Goal: Task Accomplishment & Management: Complete application form

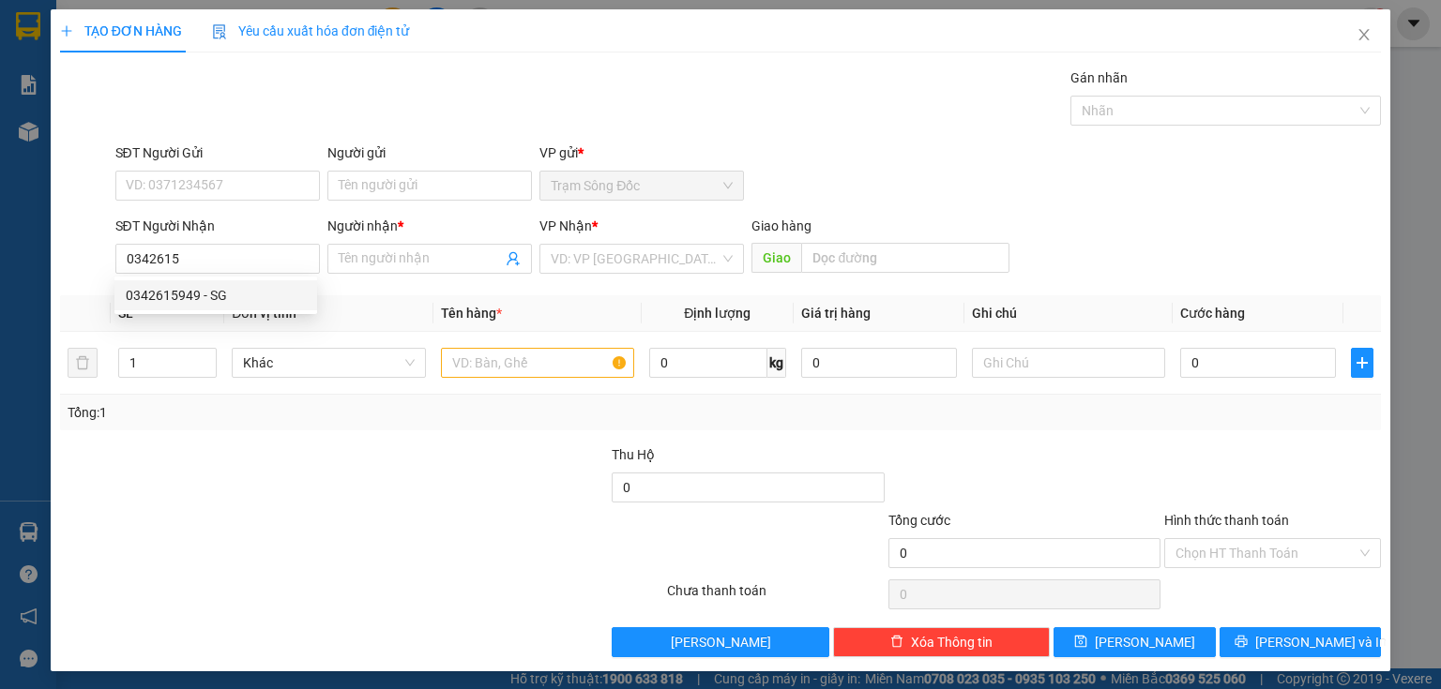
drag, startPoint x: 229, startPoint y: 299, endPoint x: 242, endPoint y: 299, distance: 13.1
click at [231, 299] on div "0342615949 - SG" at bounding box center [216, 295] width 180 height 21
type input "0342615949"
type input "SG"
type input "[PERSON_NAME]"
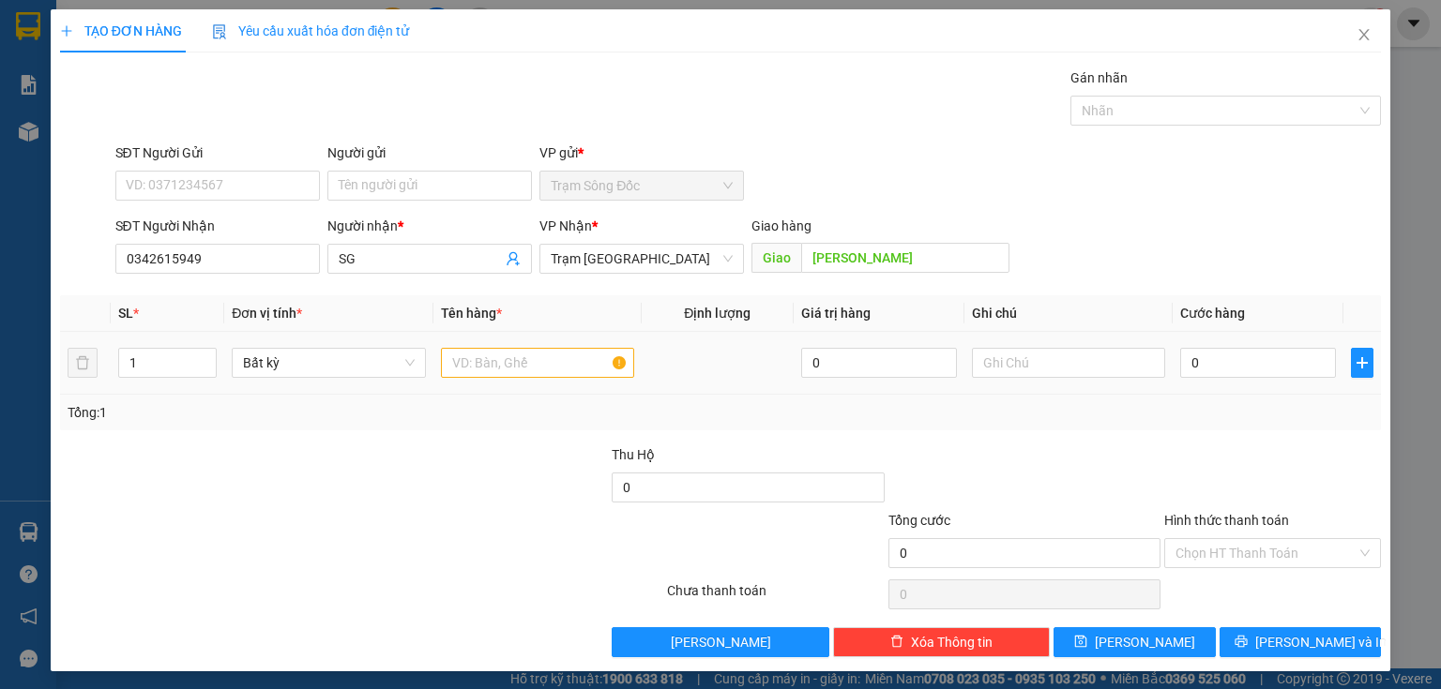
type input "0342615949"
click at [482, 368] on input "text" at bounding box center [537, 363] width 193 height 30
type input "1TH"
click at [1197, 365] on input "0" at bounding box center [1258, 363] width 156 height 30
type input "5"
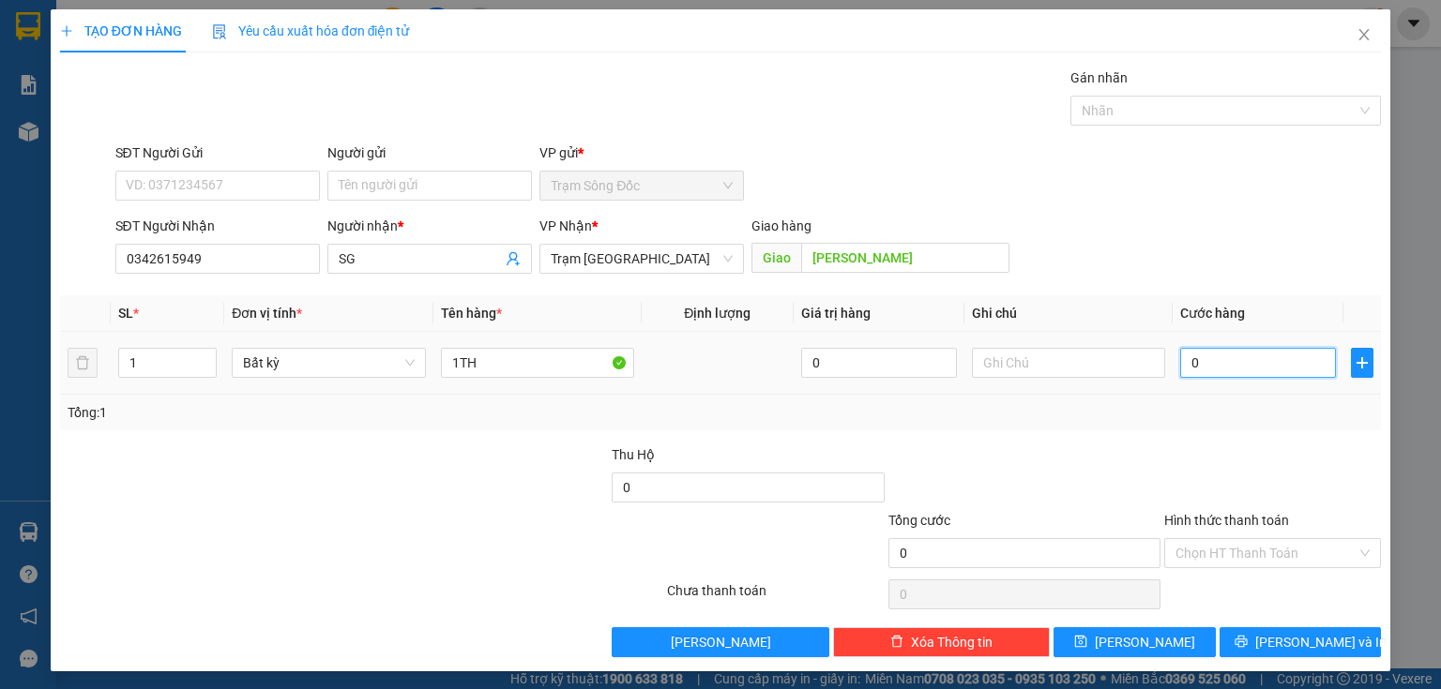
type input "5"
type input "50"
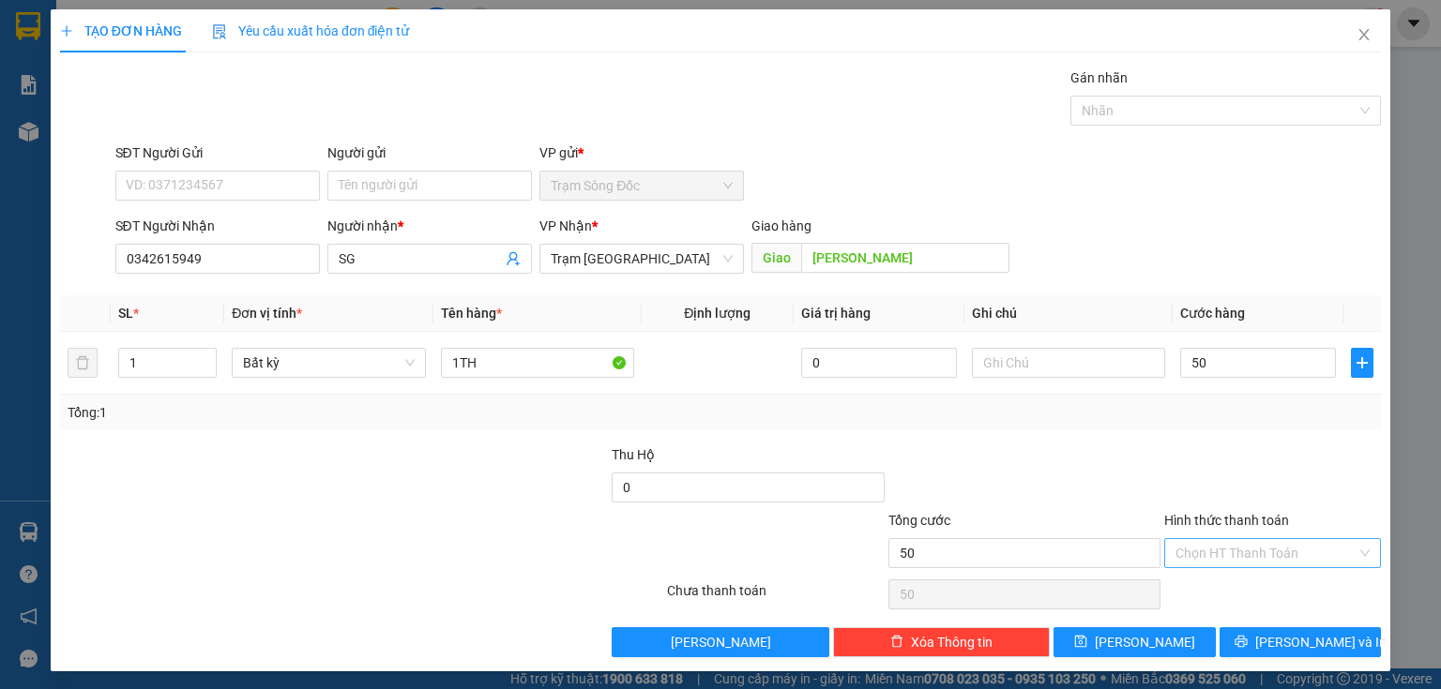
type input "50.000"
click at [1227, 555] on input "Hình thức thanh toán" at bounding box center [1265, 553] width 181 height 28
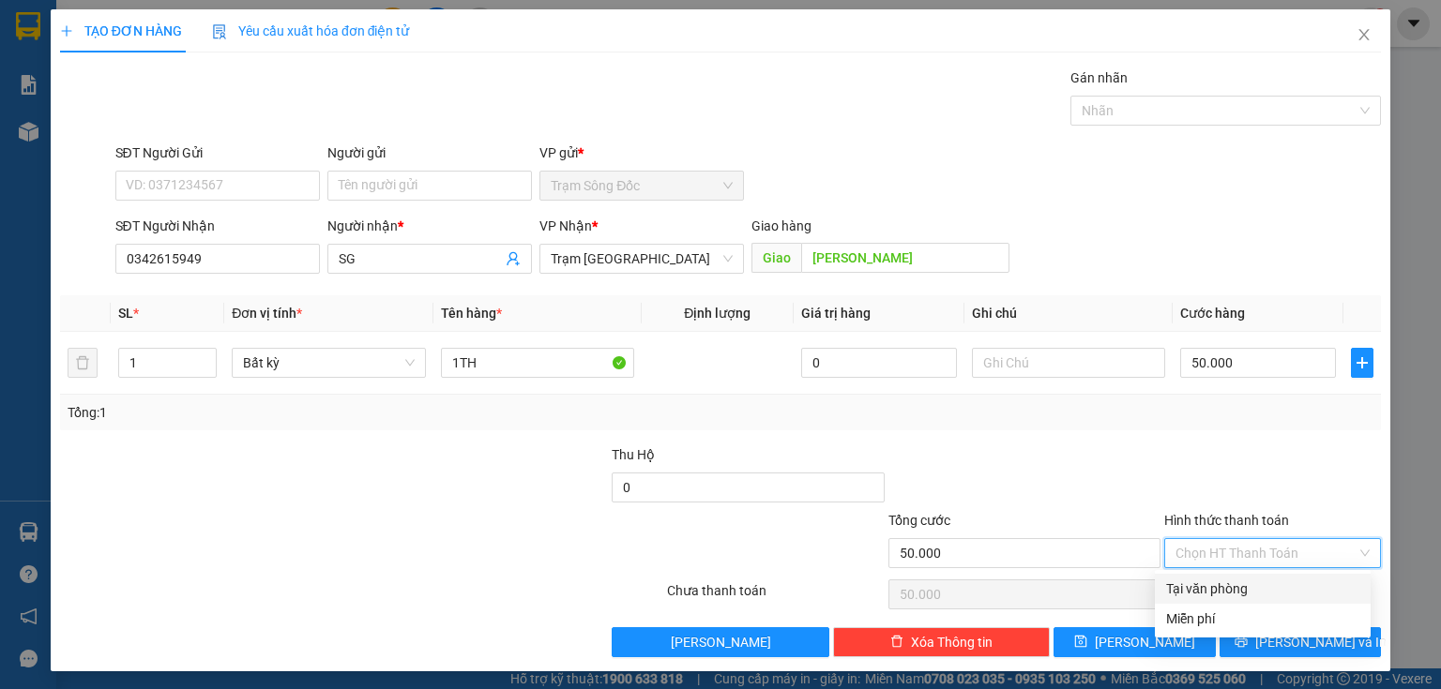
drag, startPoint x: 1223, startPoint y: 577, endPoint x: 1222, endPoint y: 592, distance: 15.0
click at [1222, 581] on div "Tại văn phòng" at bounding box center [1263, 589] width 216 height 30
type input "0"
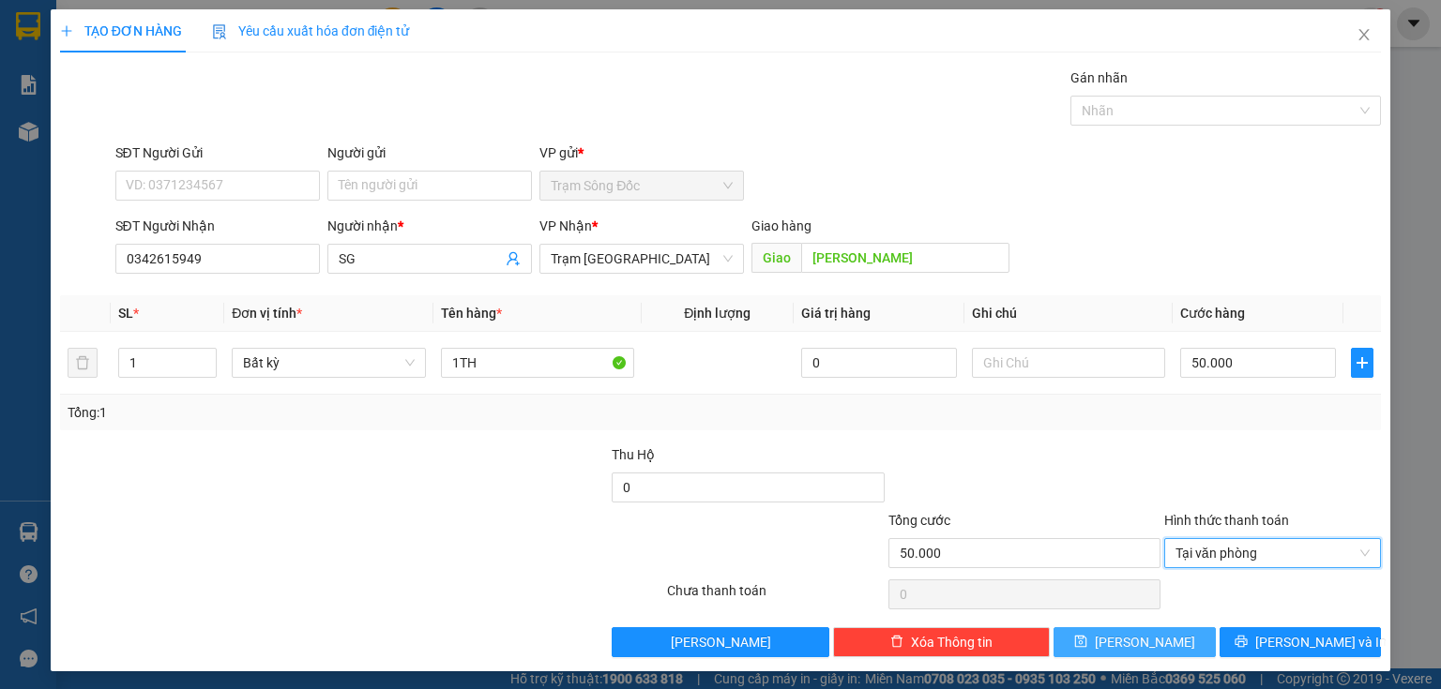
click at [1163, 647] on button "[PERSON_NAME]" at bounding box center [1134, 643] width 162 height 30
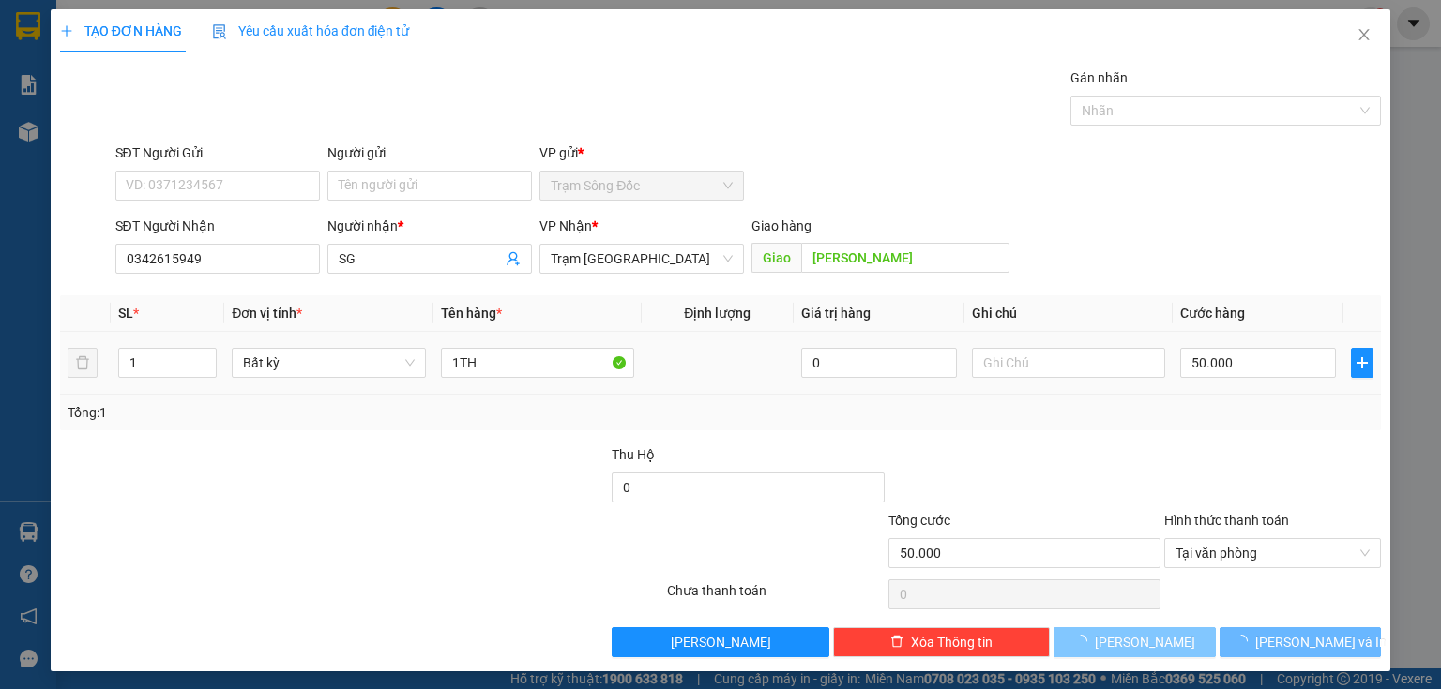
type input "0"
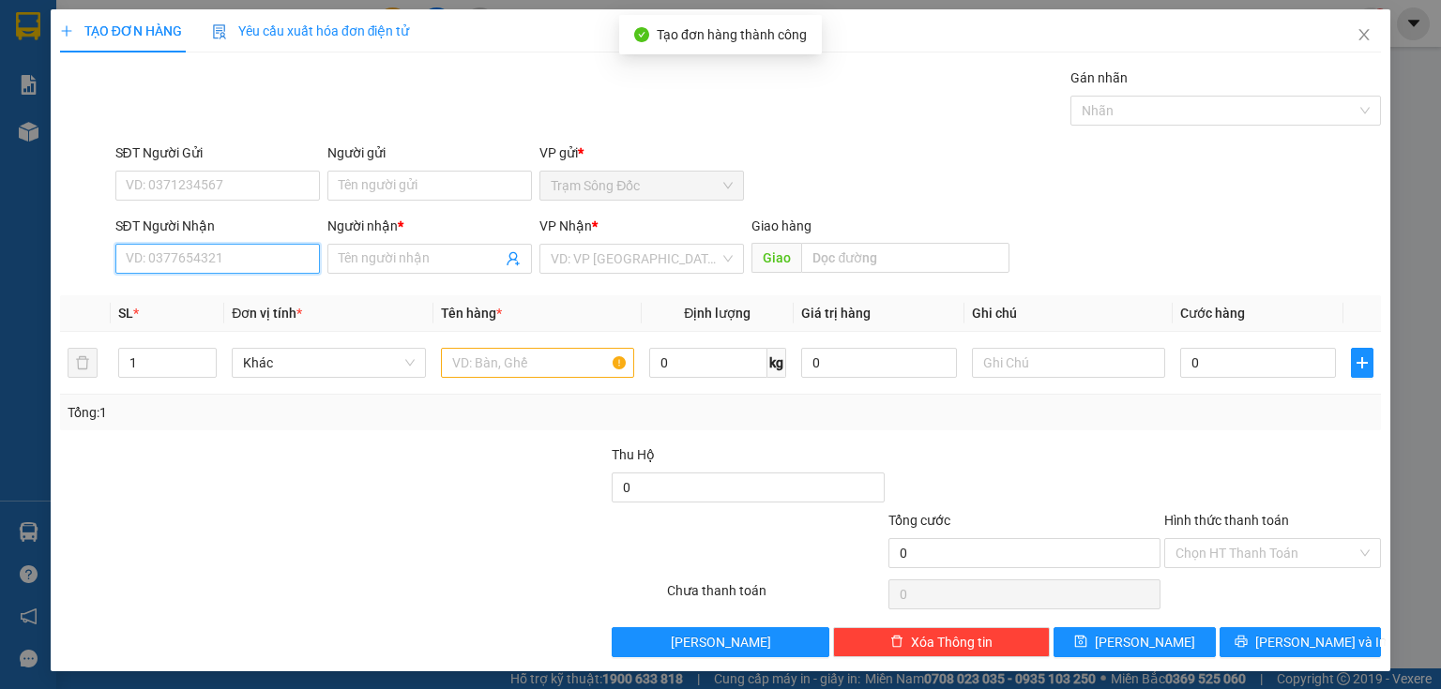
click at [259, 266] on input "SĐT Người Nhận" at bounding box center [217, 259] width 204 height 30
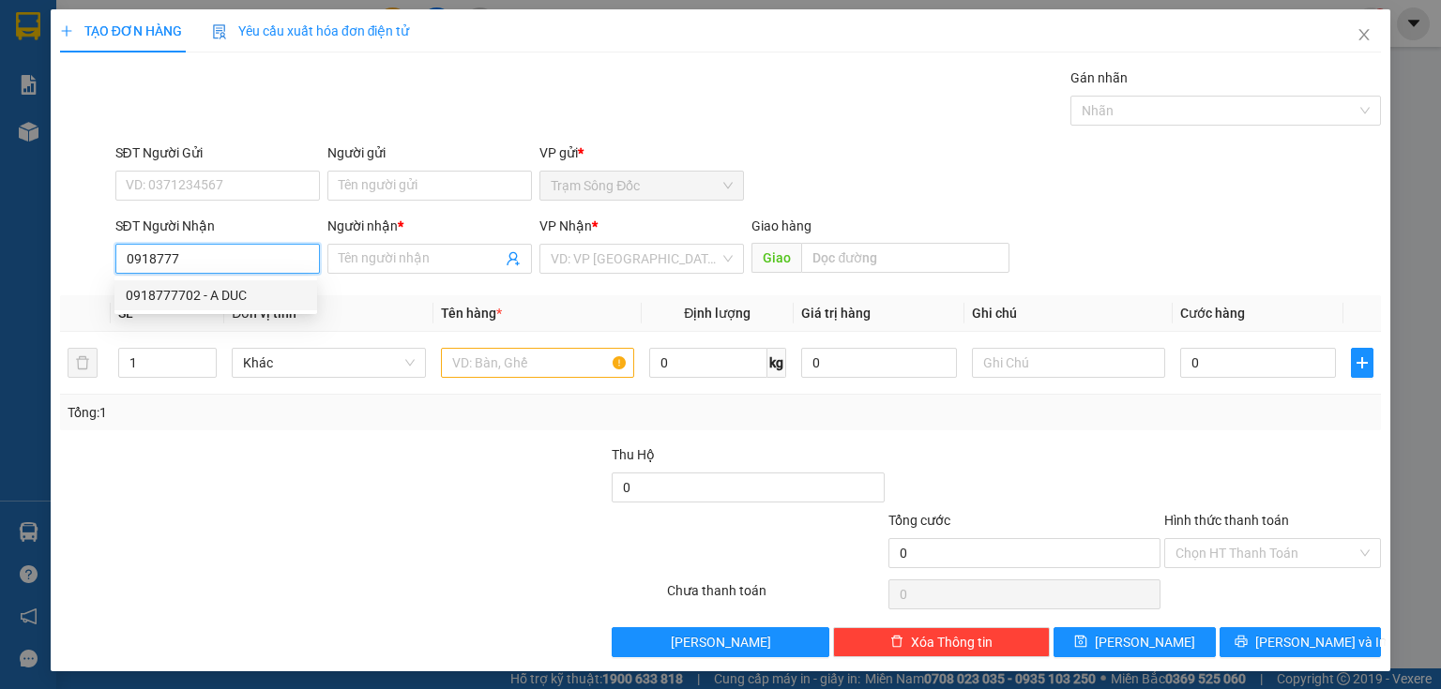
click at [245, 299] on div "0918777702 - A DUC" at bounding box center [216, 295] width 180 height 21
type input "0918777702"
type input "A DUC"
type input "0918777702"
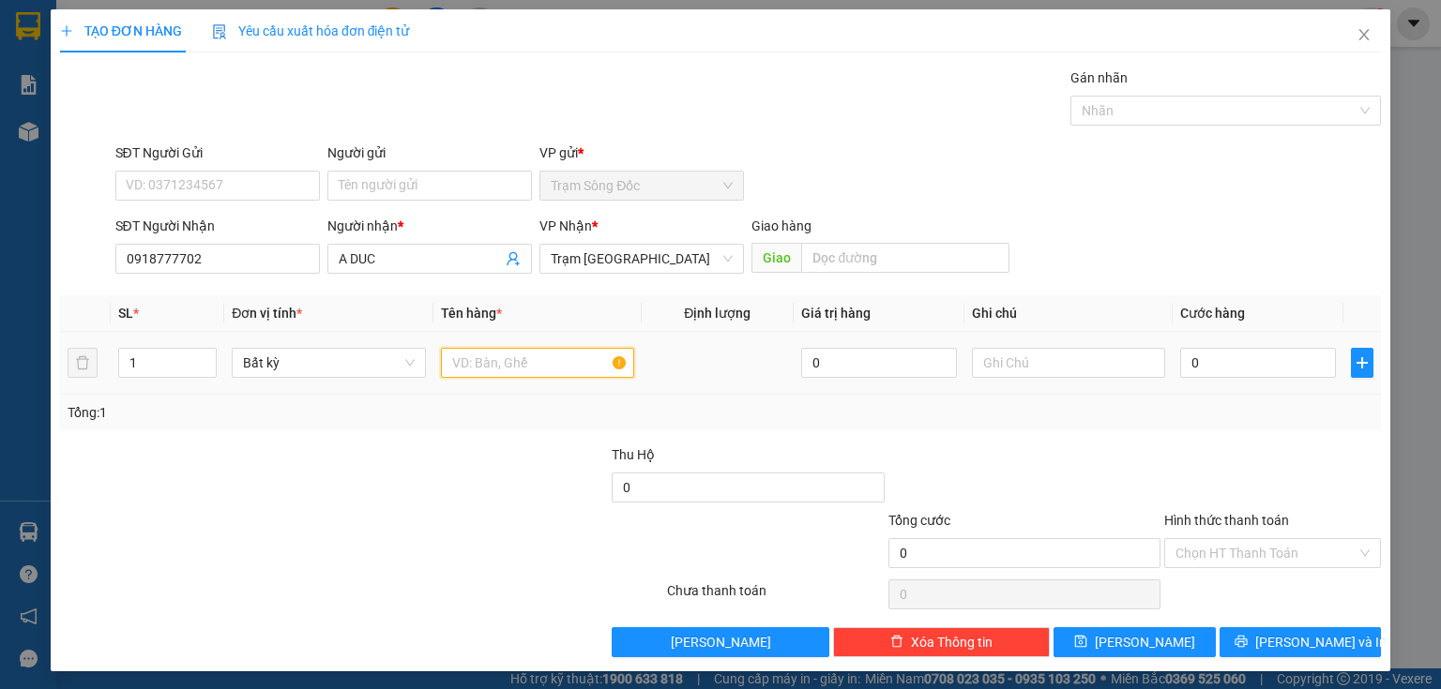
click at [461, 364] on input "text" at bounding box center [537, 363] width 193 height 30
type input "1TH"
click at [1190, 368] on input "0" at bounding box center [1258, 363] width 156 height 30
type input "1"
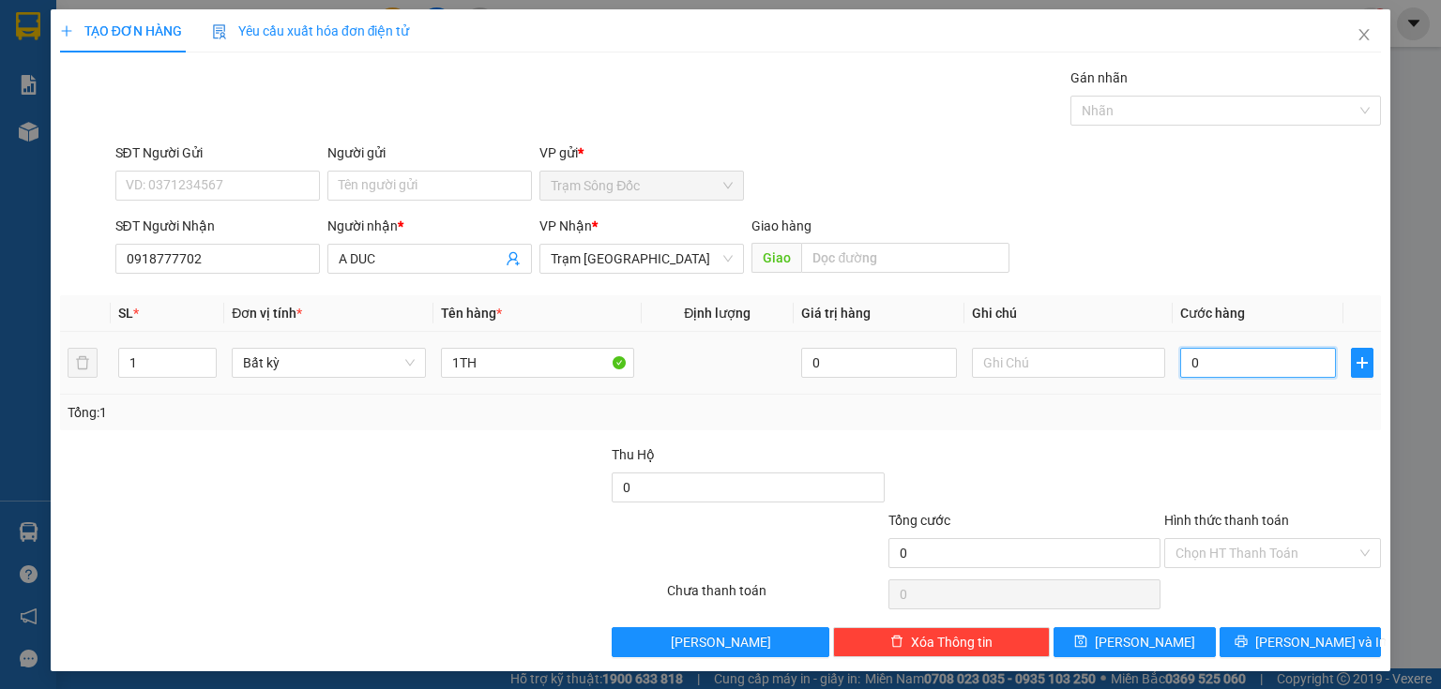
type input "1"
type input "10"
type input "100"
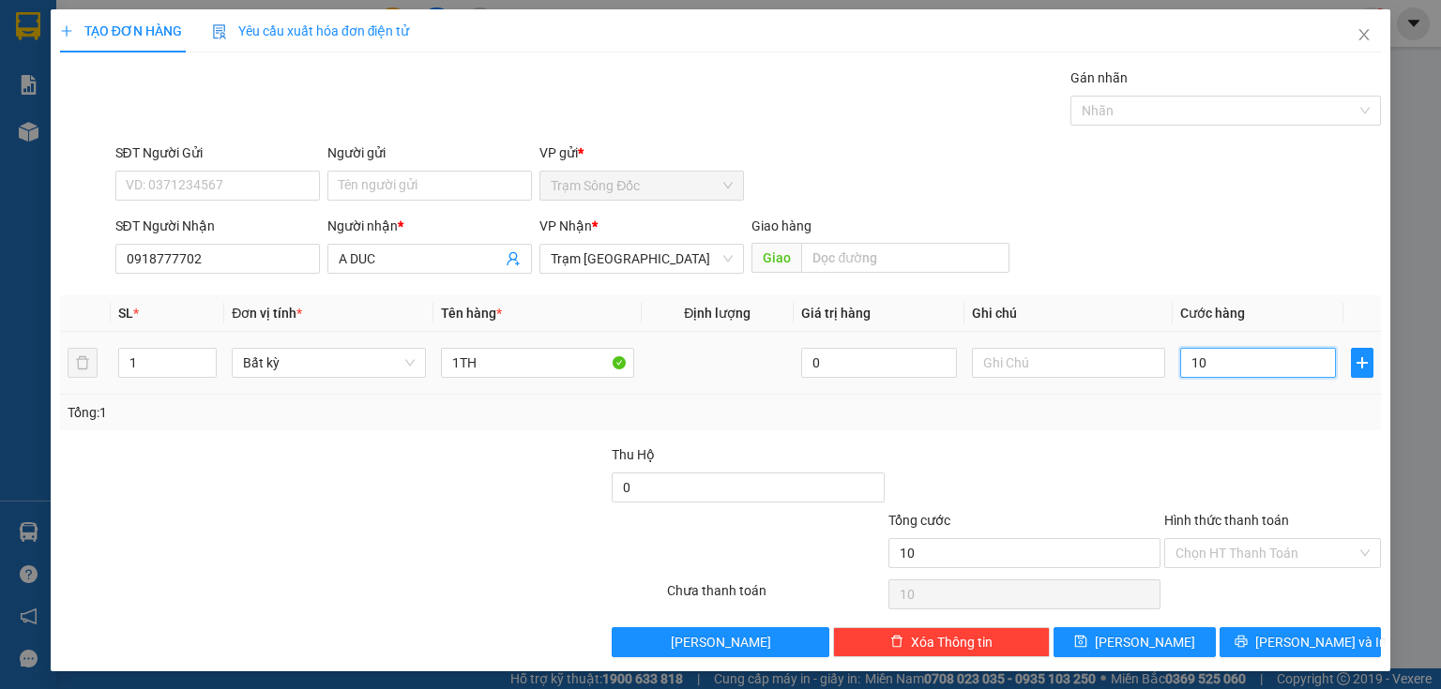
type input "100"
type input "100.000"
click at [1216, 542] on input "Hình thức thanh toán" at bounding box center [1265, 553] width 181 height 28
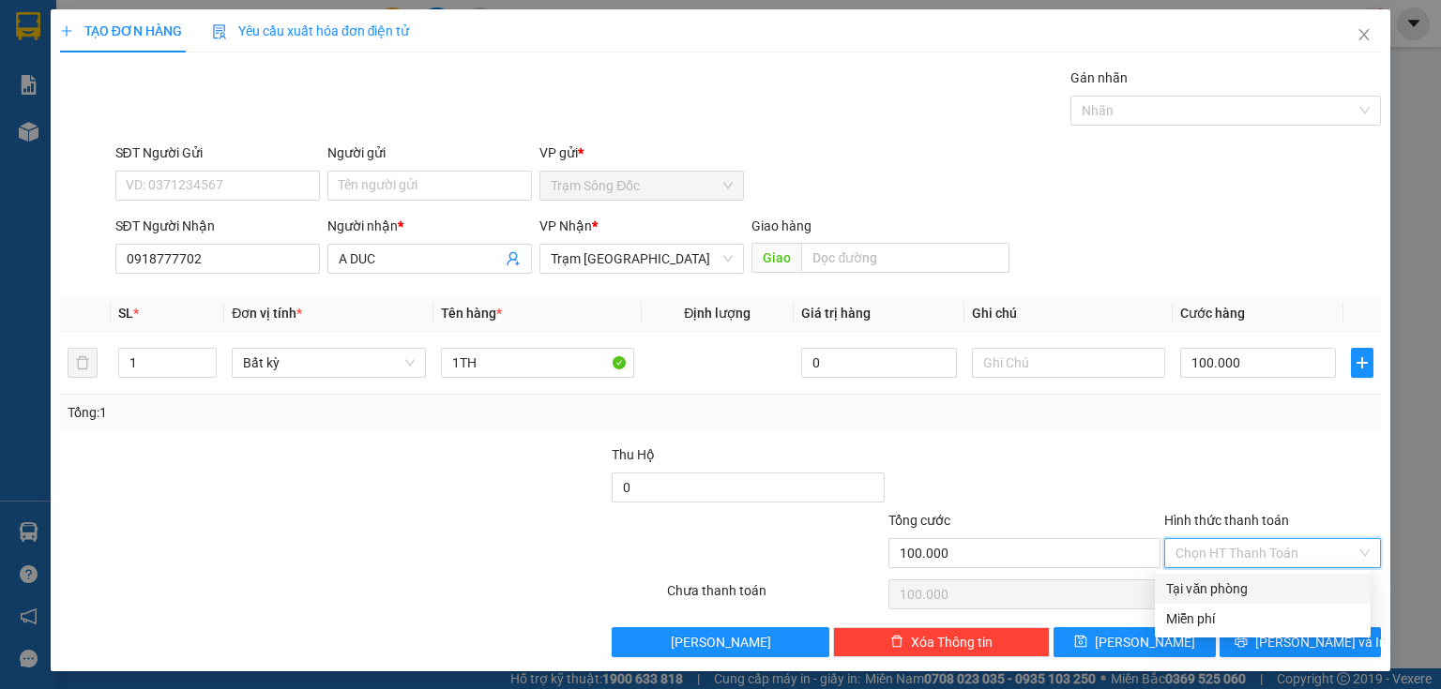
click at [1219, 587] on div "Tại văn phòng" at bounding box center [1262, 589] width 193 height 21
type input "0"
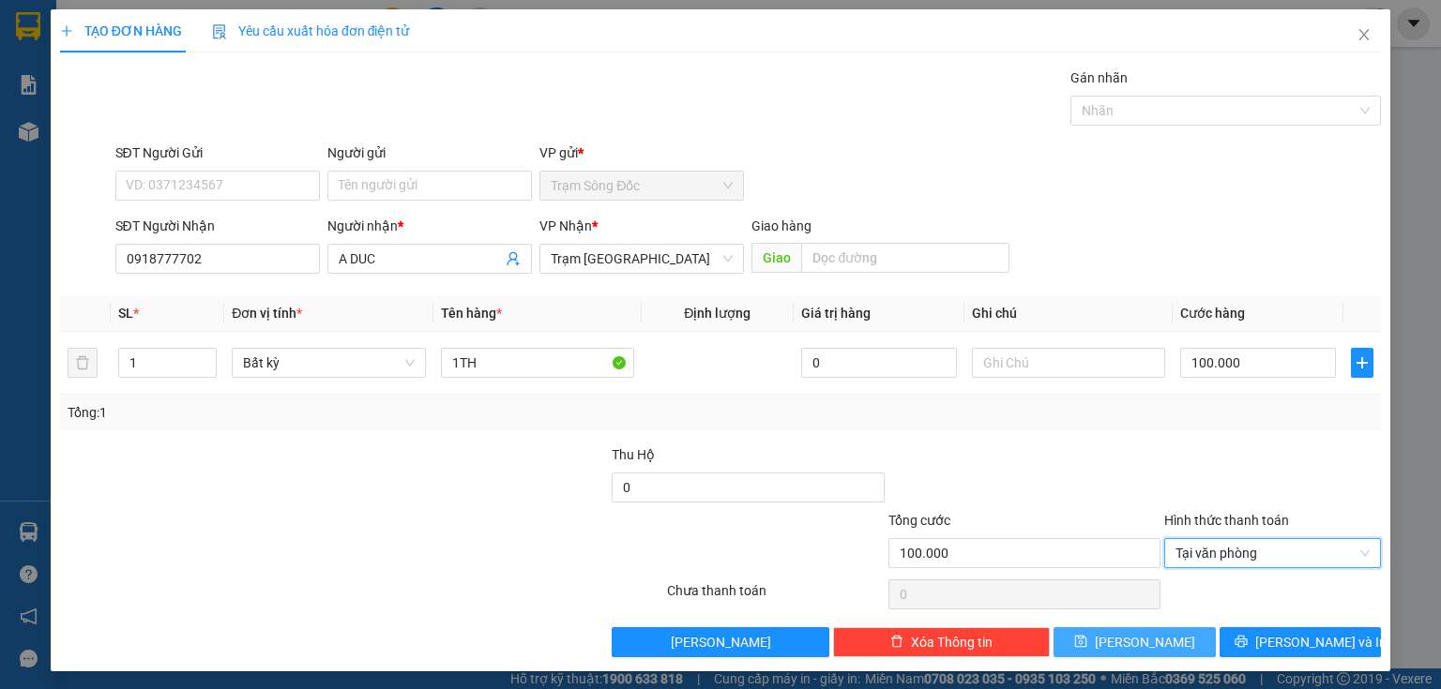
click at [1162, 645] on button "[PERSON_NAME]" at bounding box center [1134, 643] width 162 height 30
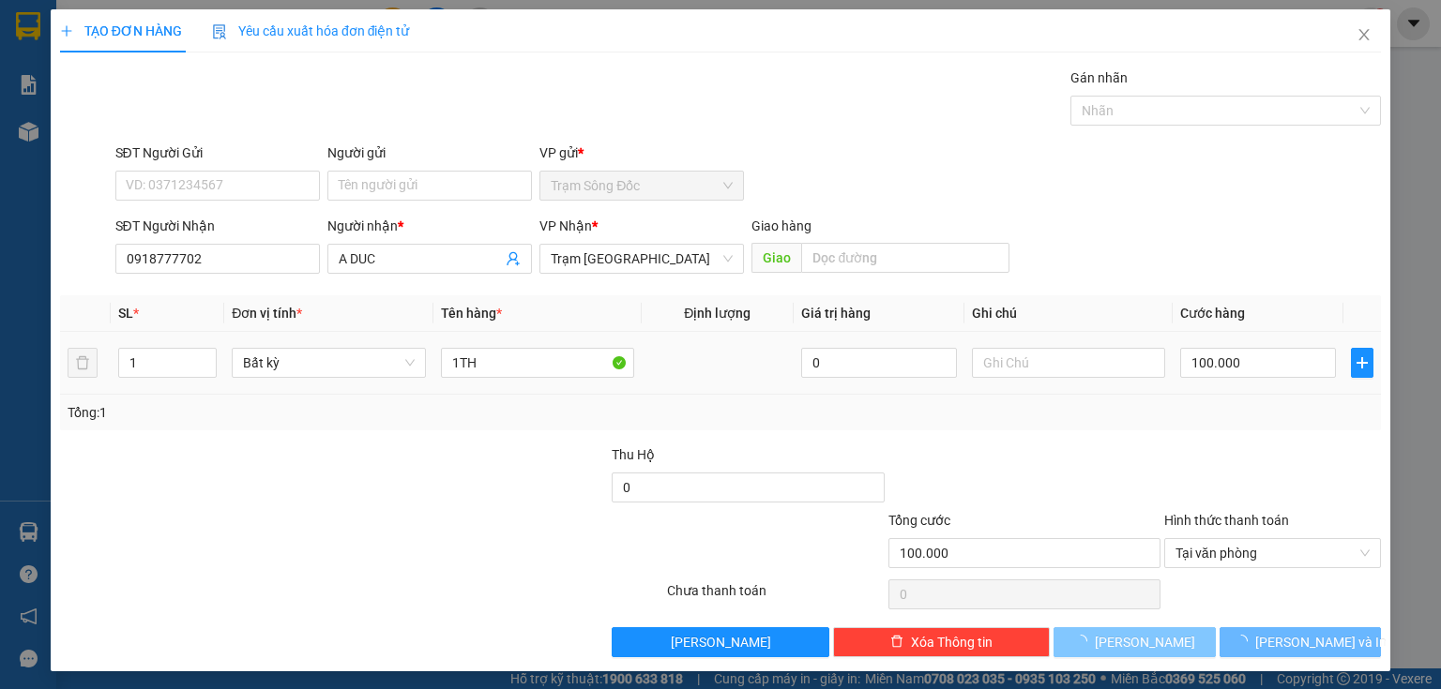
type input "0"
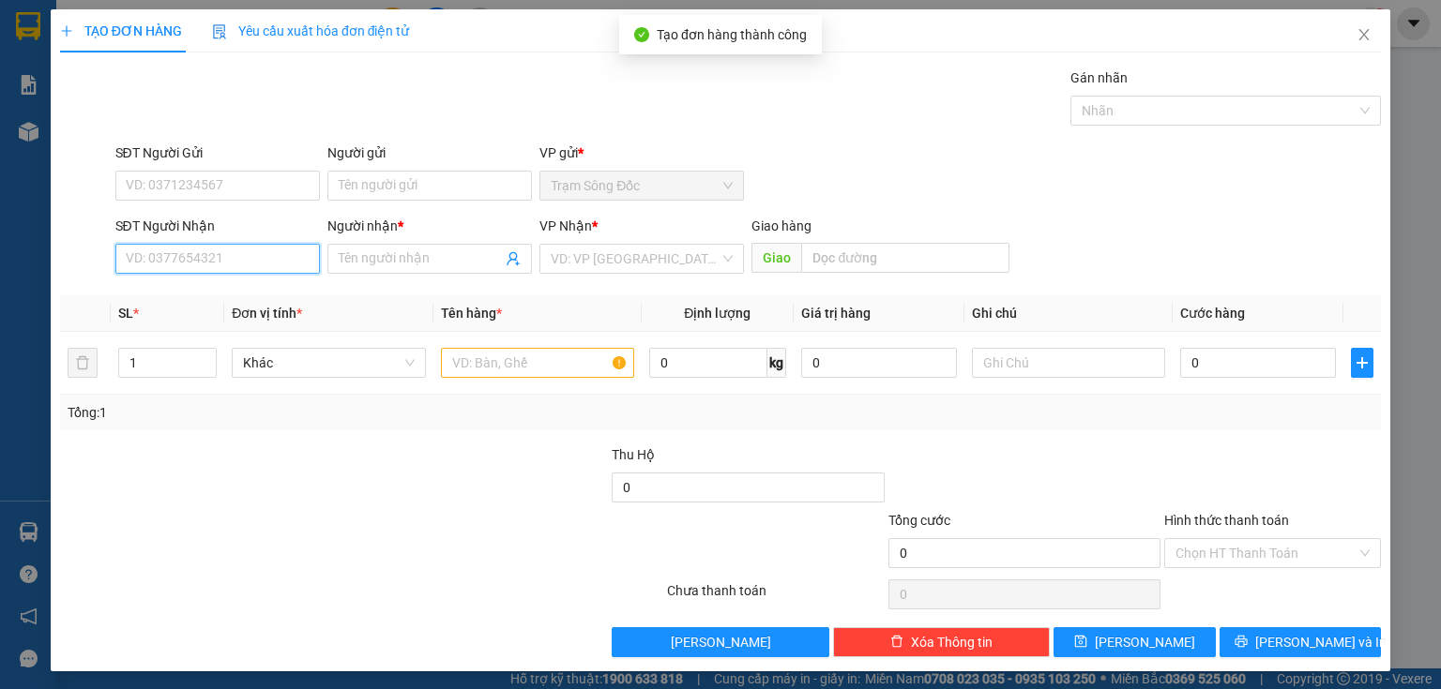
click at [264, 255] on input "SĐT Người Nhận" at bounding box center [217, 259] width 204 height 30
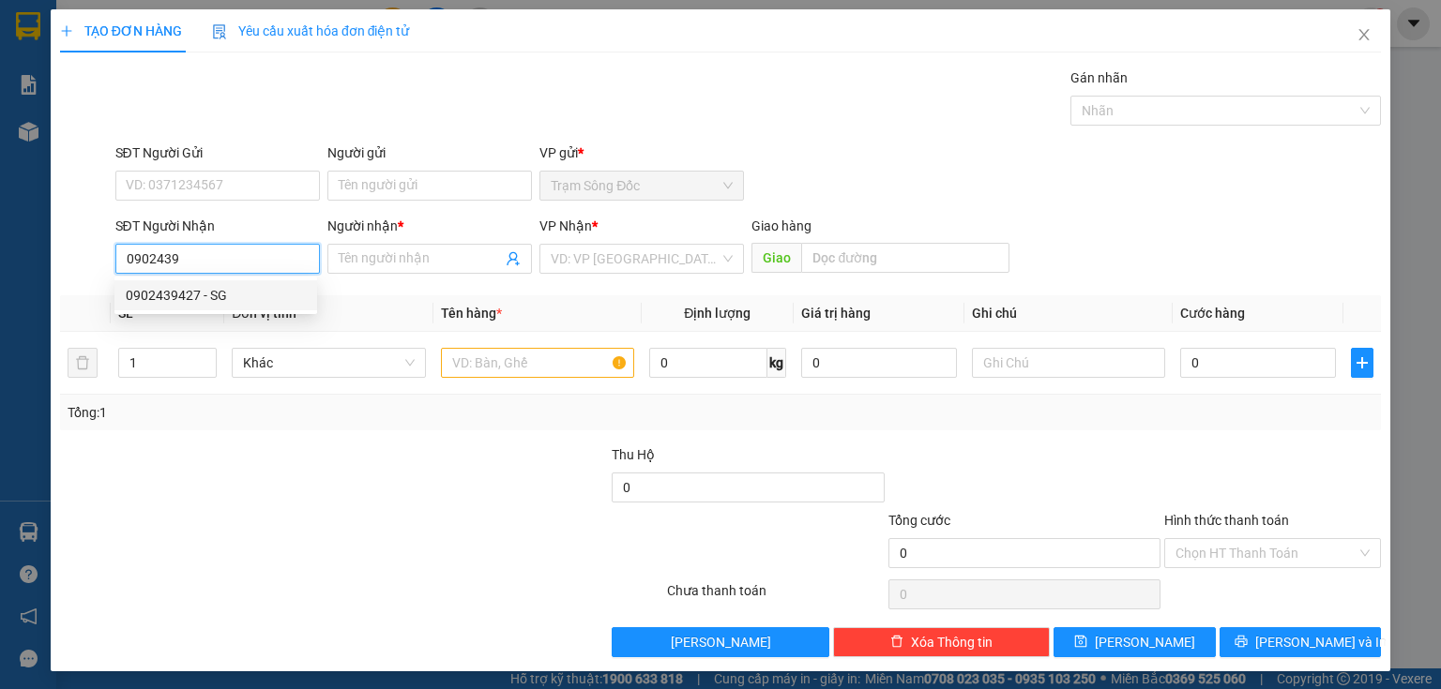
click at [224, 293] on div "0902439427 - SG" at bounding box center [216, 295] width 180 height 21
type input "0902439427"
type input "SG"
type input "0902439427"
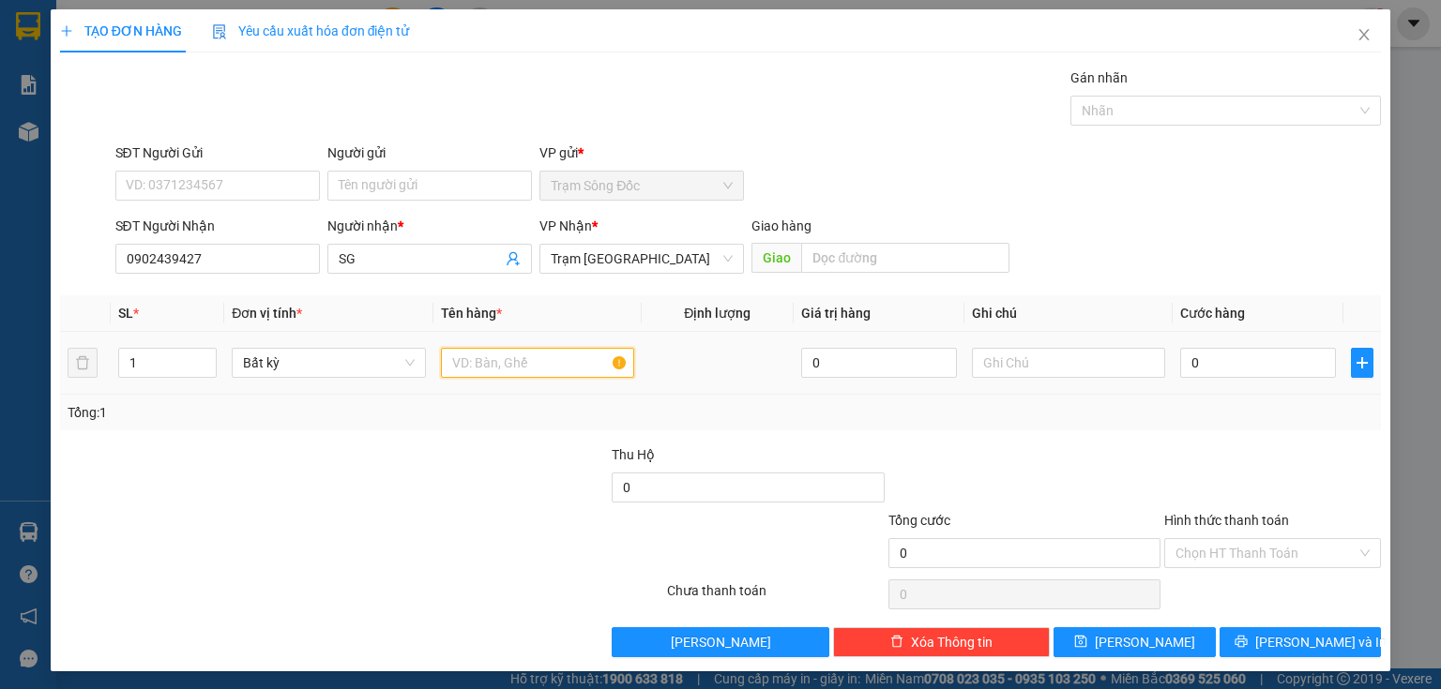
click at [488, 366] on input "text" at bounding box center [537, 363] width 193 height 30
type input "1TH"
click at [1198, 364] on input "0" at bounding box center [1258, 363] width 156 height 30
type input "4"
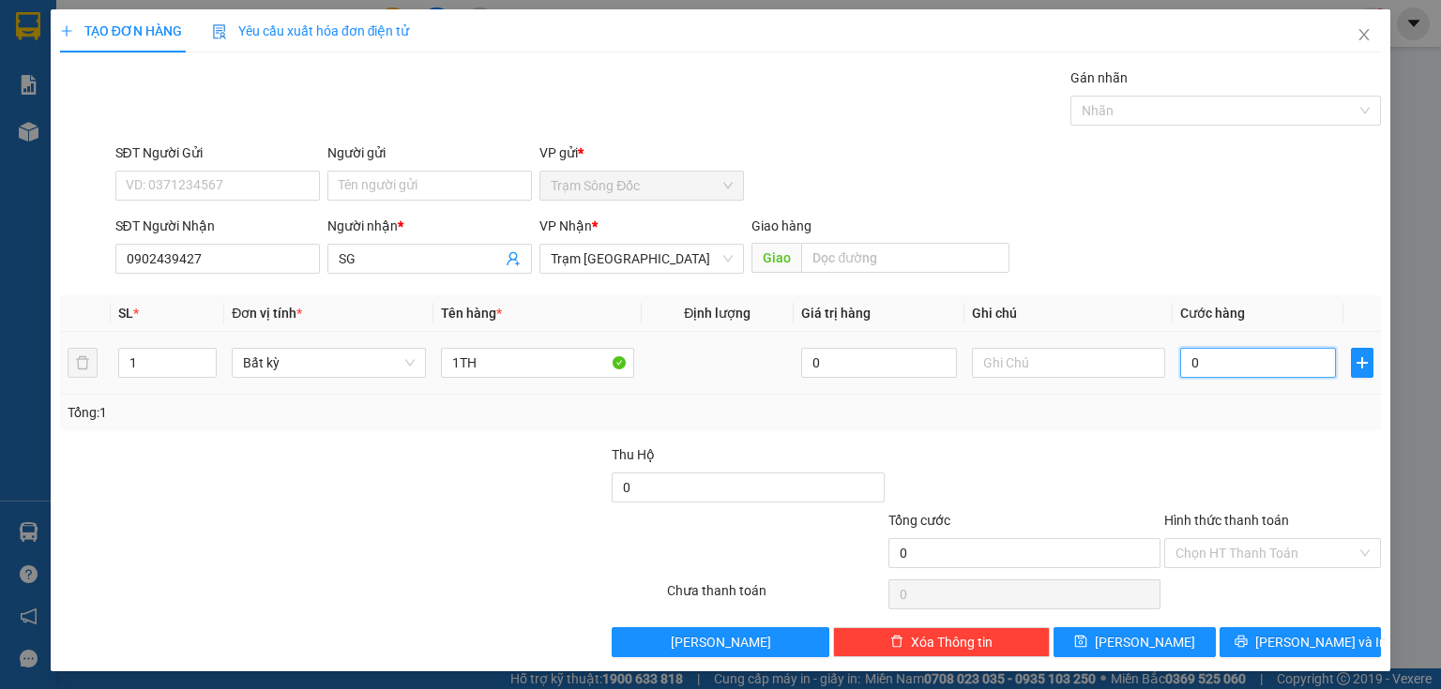
type input "4"
type input "40"
type input "40.000"
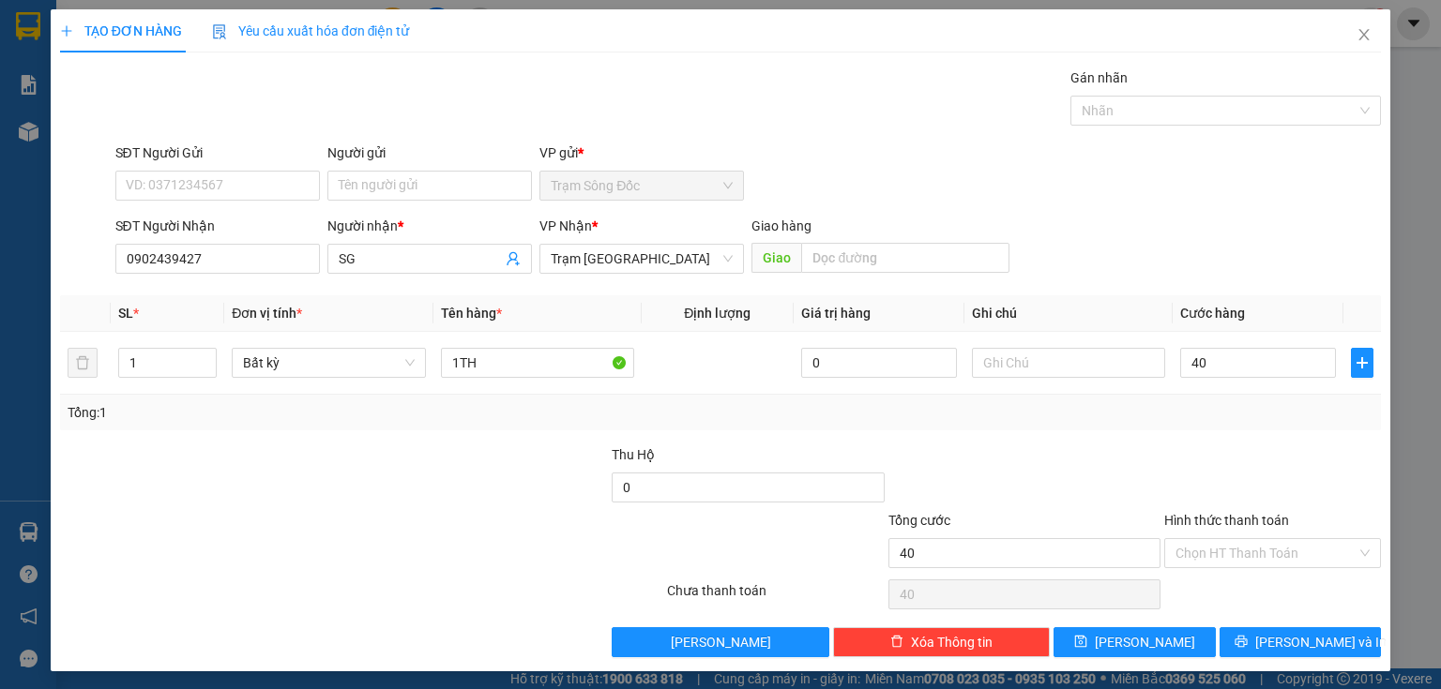
type input "40.000"
click at [1217, 570] on div "Hình thức thanh toán Chọn HT Thanh Toán" at bounding box center [1272, 543] width 217 height 66
click at [1219, 555] on input "Hình thức thanh toán" at bounding box center [1265, 553] width 181 height 28
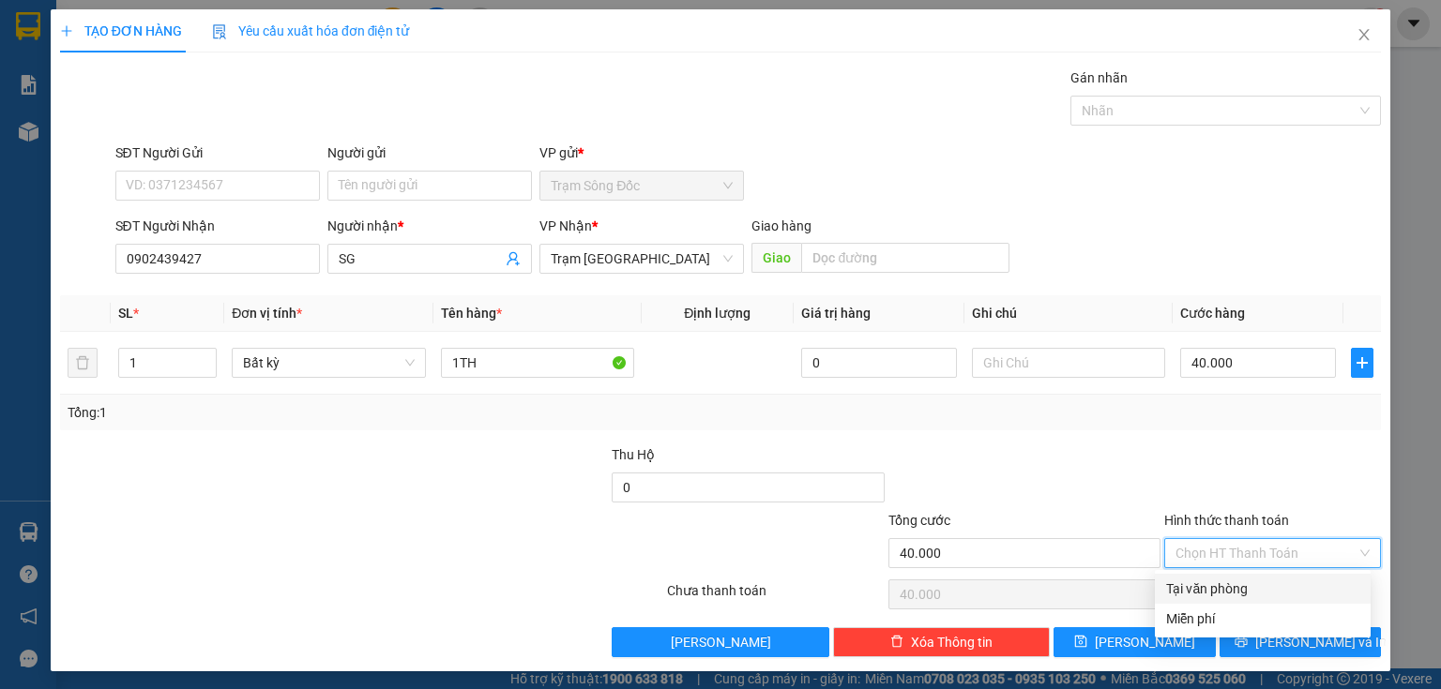
click at [1229, 585] on div "Tại văn phòng" at bounding box center [1262, 589] width 193 height 21
type input "0"
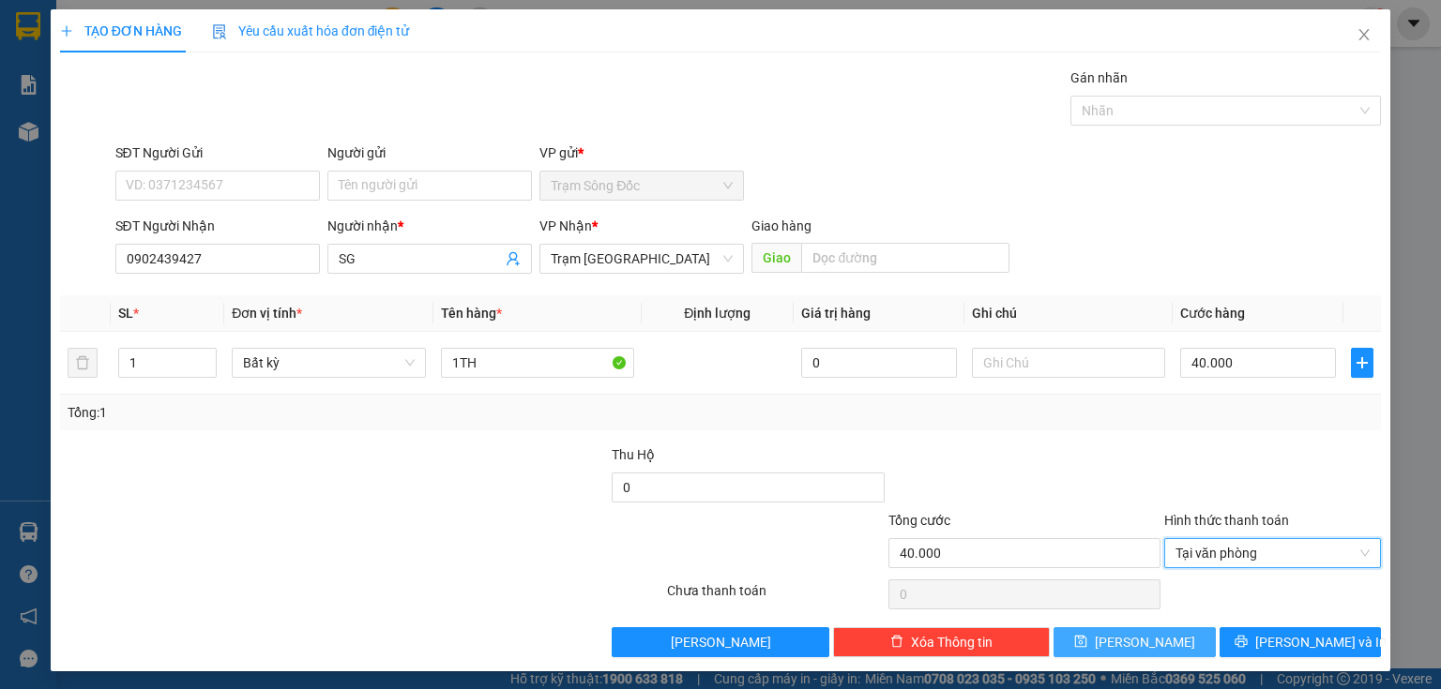
click at [1167, 636] on button "[PERSON_NAME]" at bounding box center [1134, 643] width 162 height 30
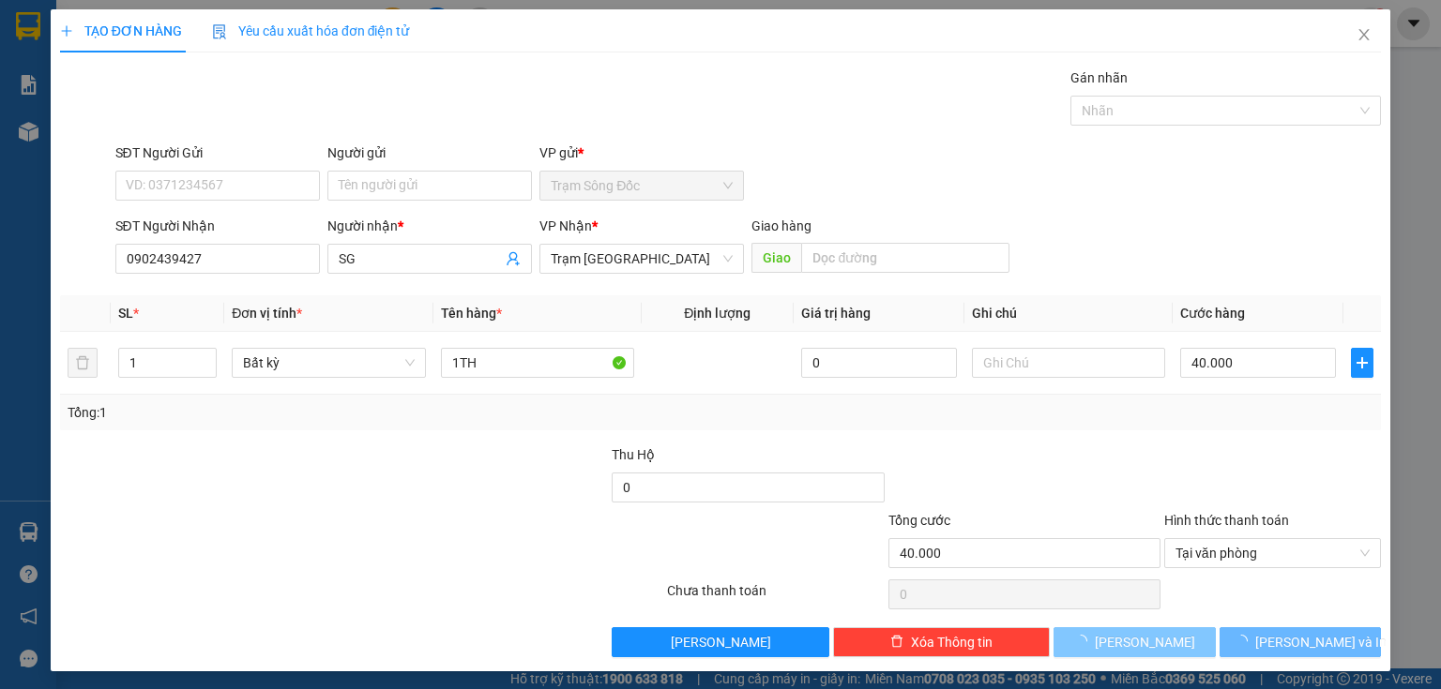
type input "0"
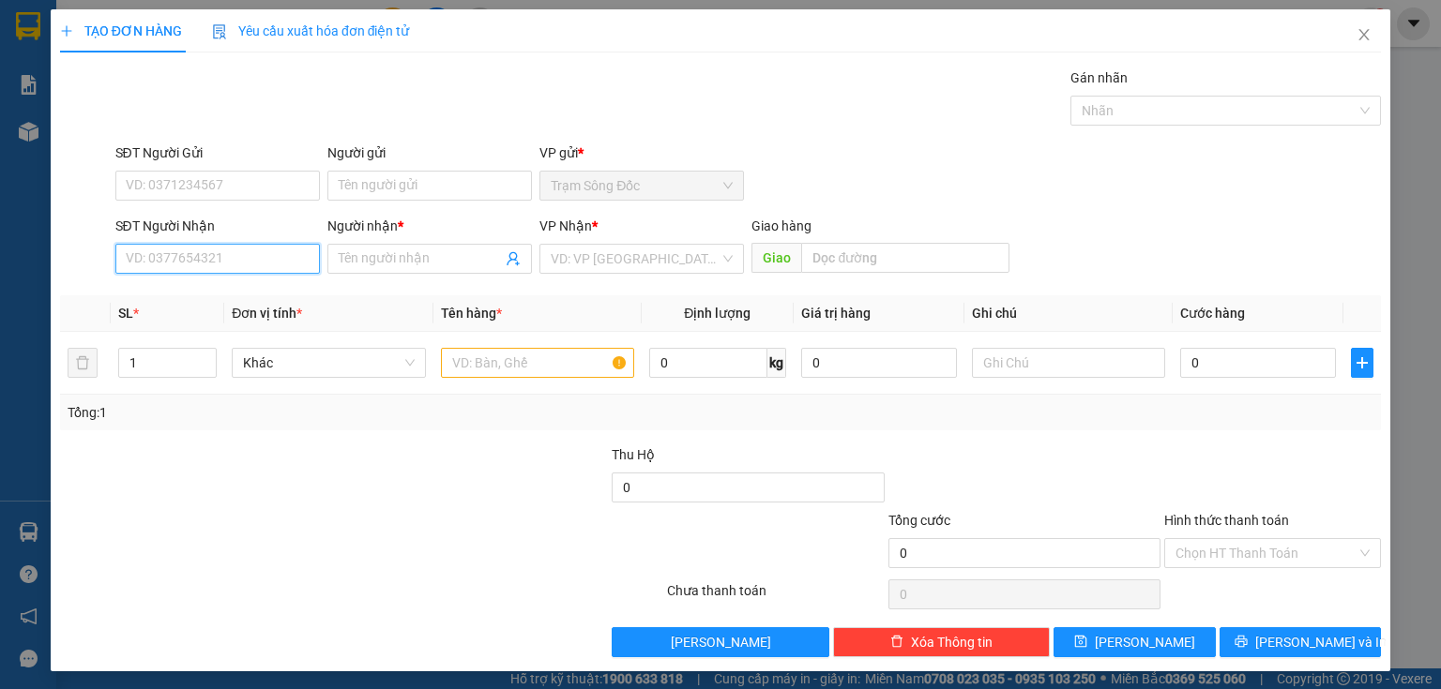
click at [296, 250] on input "SĐT Người Nhận" at bounding box center [217, 259] width 204 height 30
click at [233, 297] on div "0856693663 - SOI" at bounding box center [216, 295] width 180 height 21
type input "0856693663"
type input "SOI"
type input "0856693663"
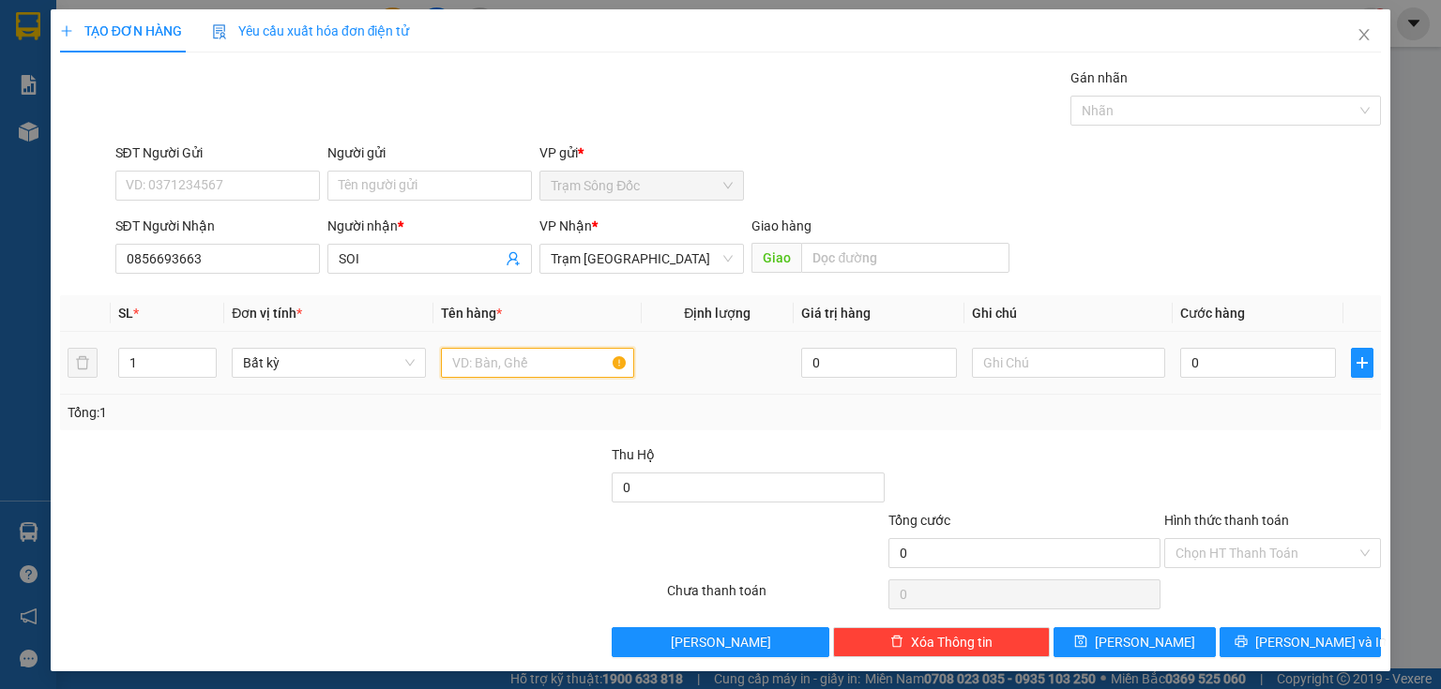
click at [477, 363] on input "text" at bounding box center [537, 363] width 193 height 30
type input "2TH"
click at [1193, 370] on input "0" at bounding box center [1258, 363] width 156 height 30
type input "1"
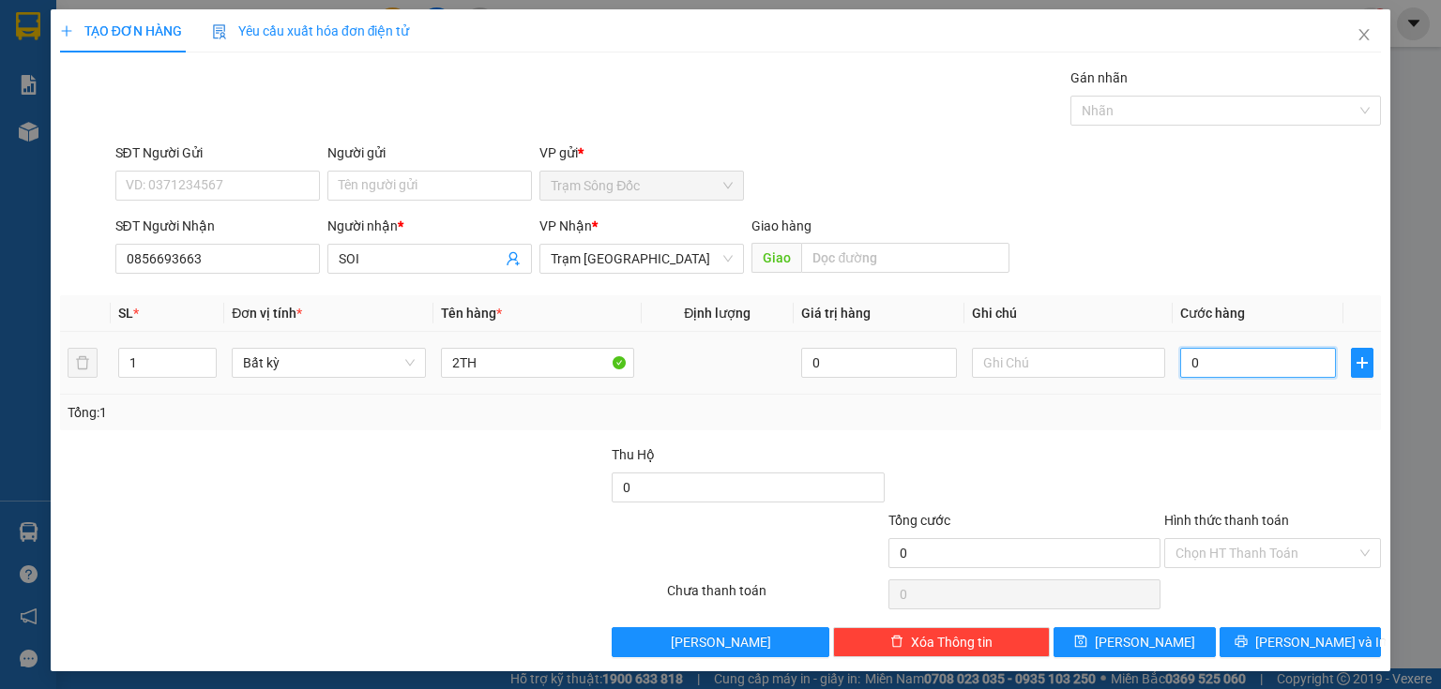
type input "1"
type input "16"
type input "160"
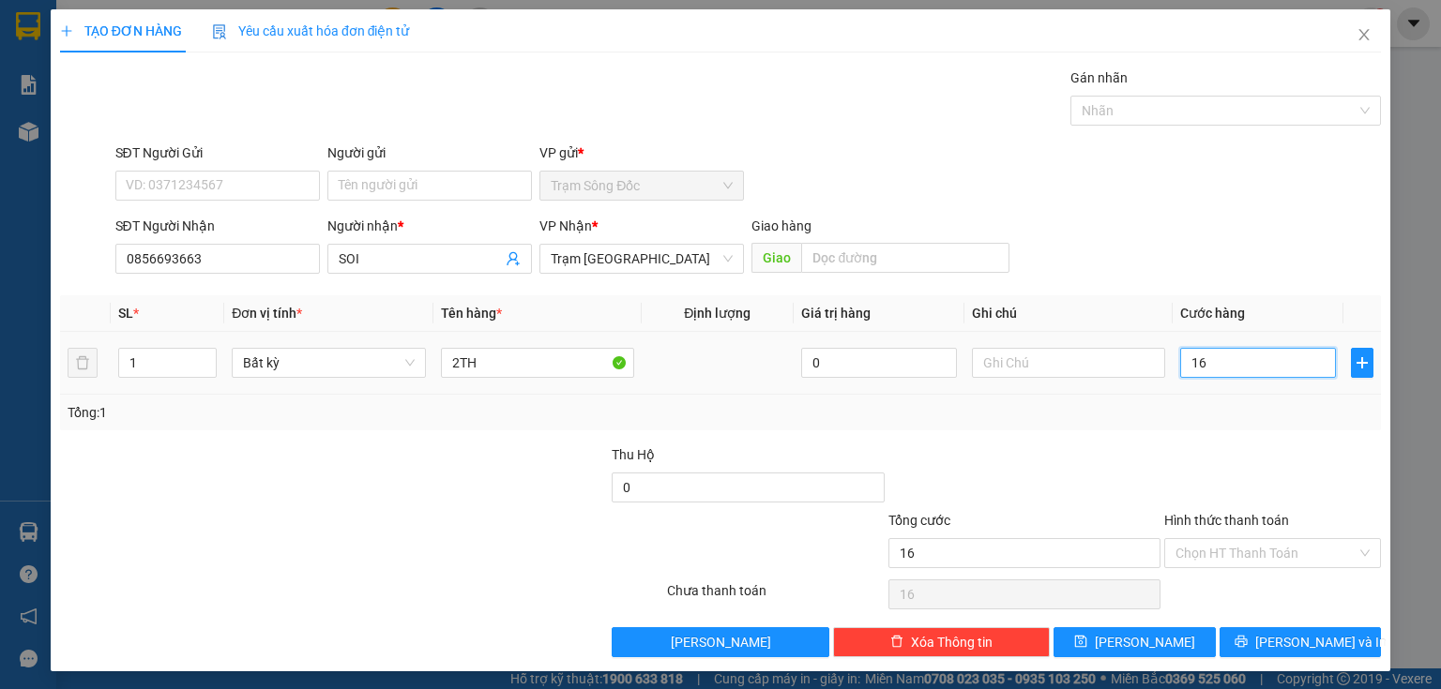
type input "160"
type input "160.000"
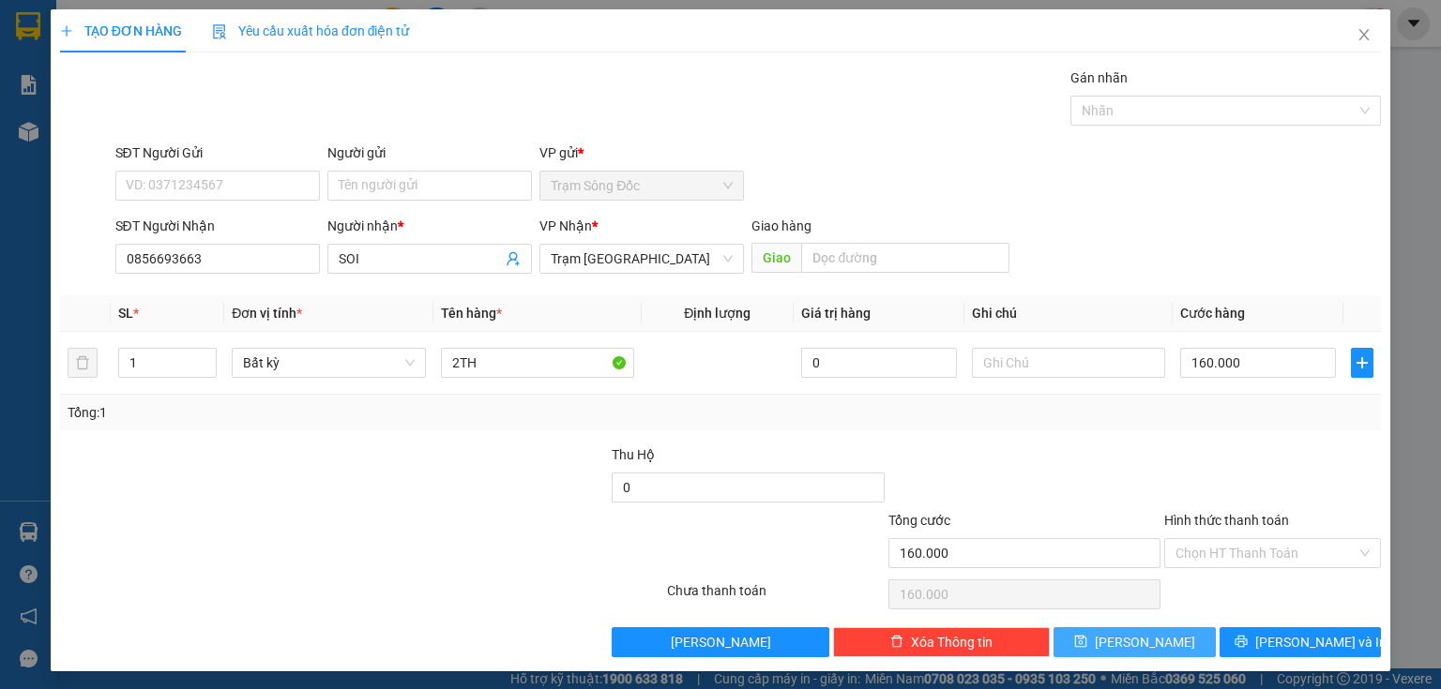
click at [1086, 641] on button "[PERSON_NAME]" at bounding box center [1134, 643] width 162 height 30
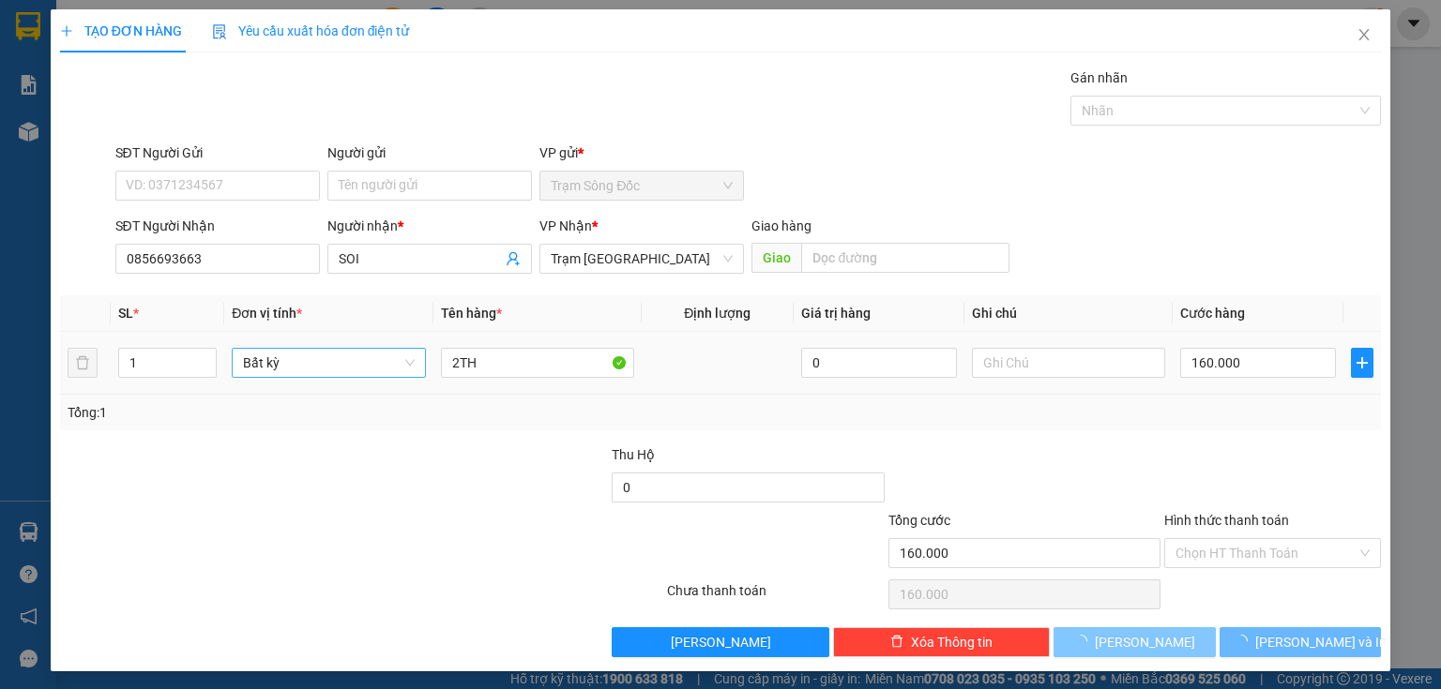
type input "0"
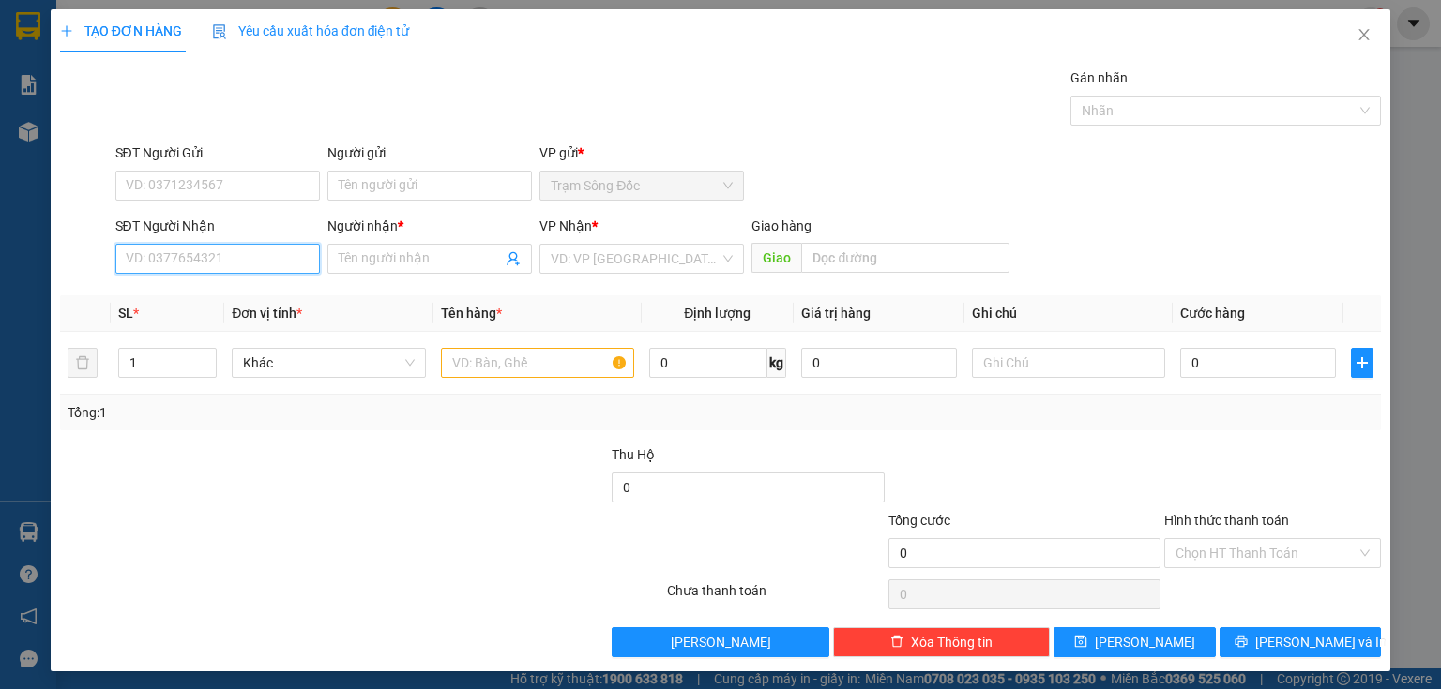
click at [173, 259] on input "SĐT Người Nhận" at bounding box center [217, 259] width 204 height 30
drag, startPoint x: 185, startPoint y: 298, endPoint x: 203, endPoint y: 297, distance: 17.8
click at [187, 297] on div "0939392772 - A XANH" at bounding box center [216, 295] width 180 height 21
type input "0939392772"
type input "A XANH"
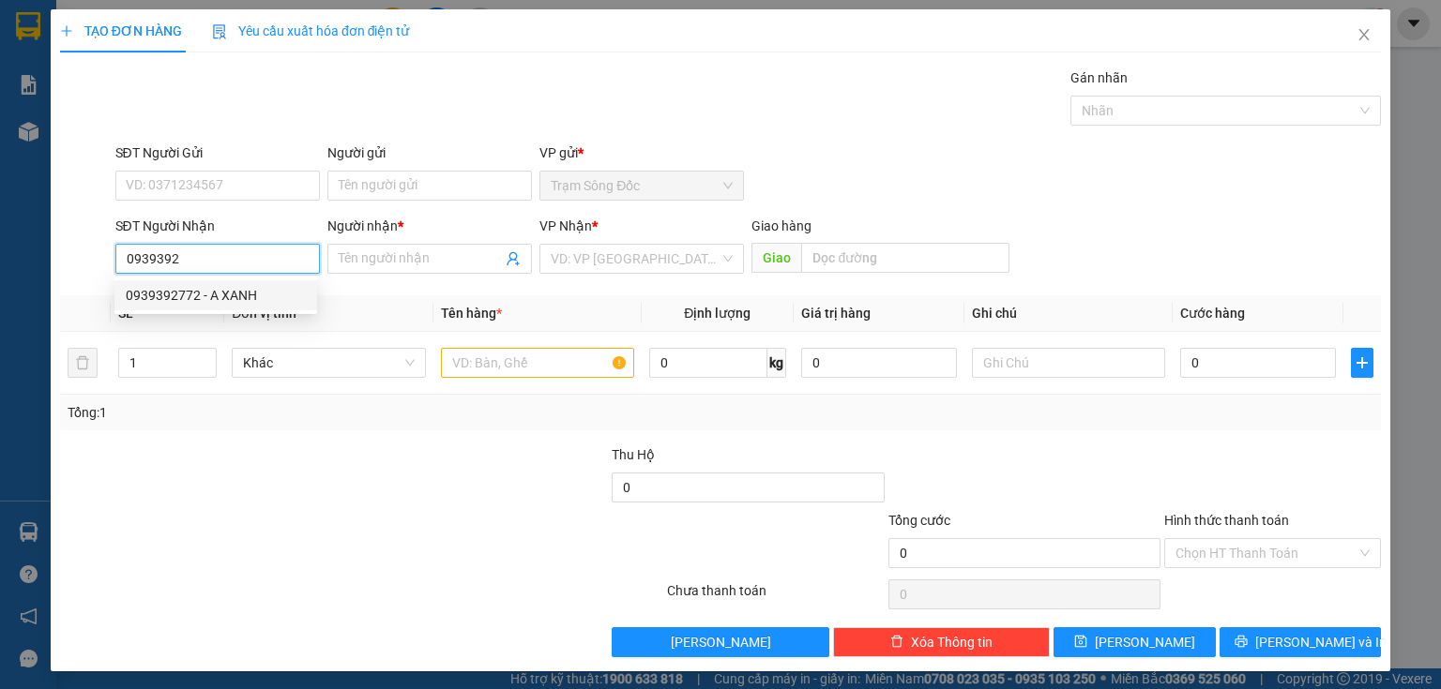
type input "NGA [GEOGRAPHIC_DATA]"
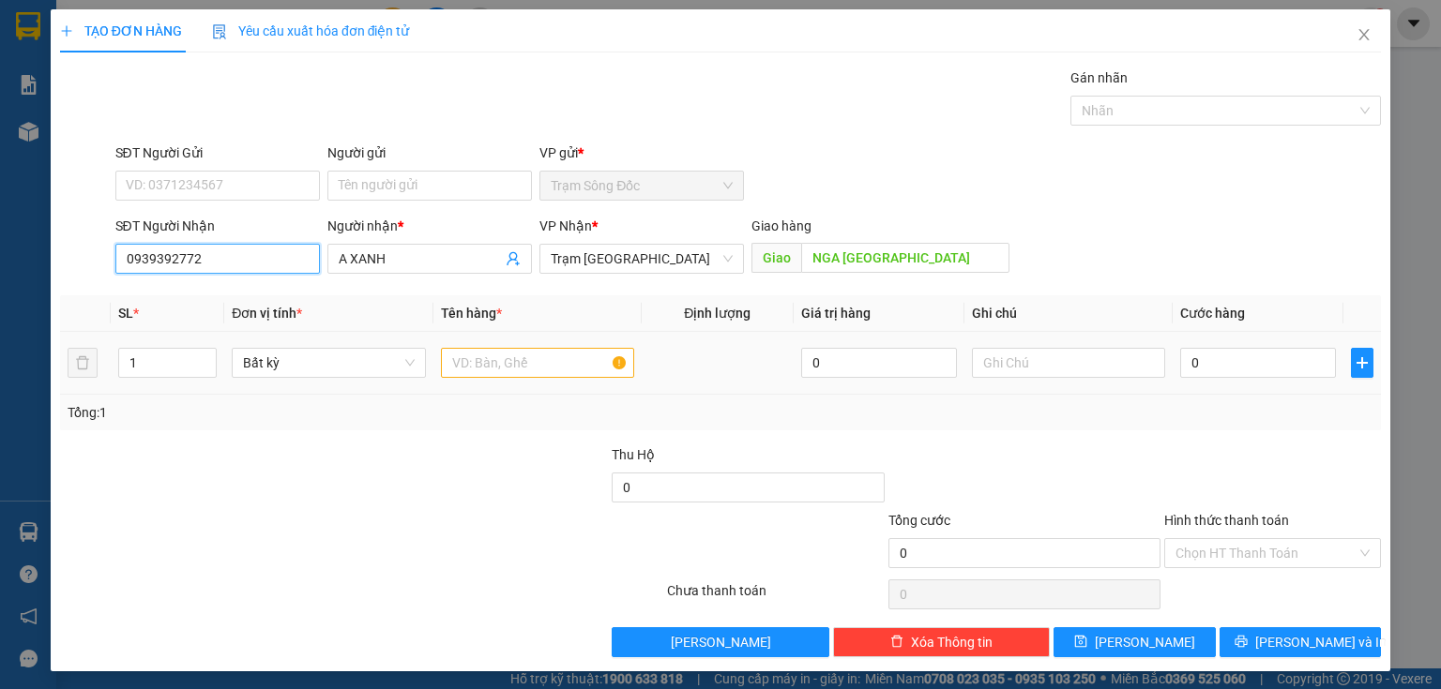
type input "0939392772"
click at [476, 359] on input "text" at bounding box center [537, 363] width 193 height 30
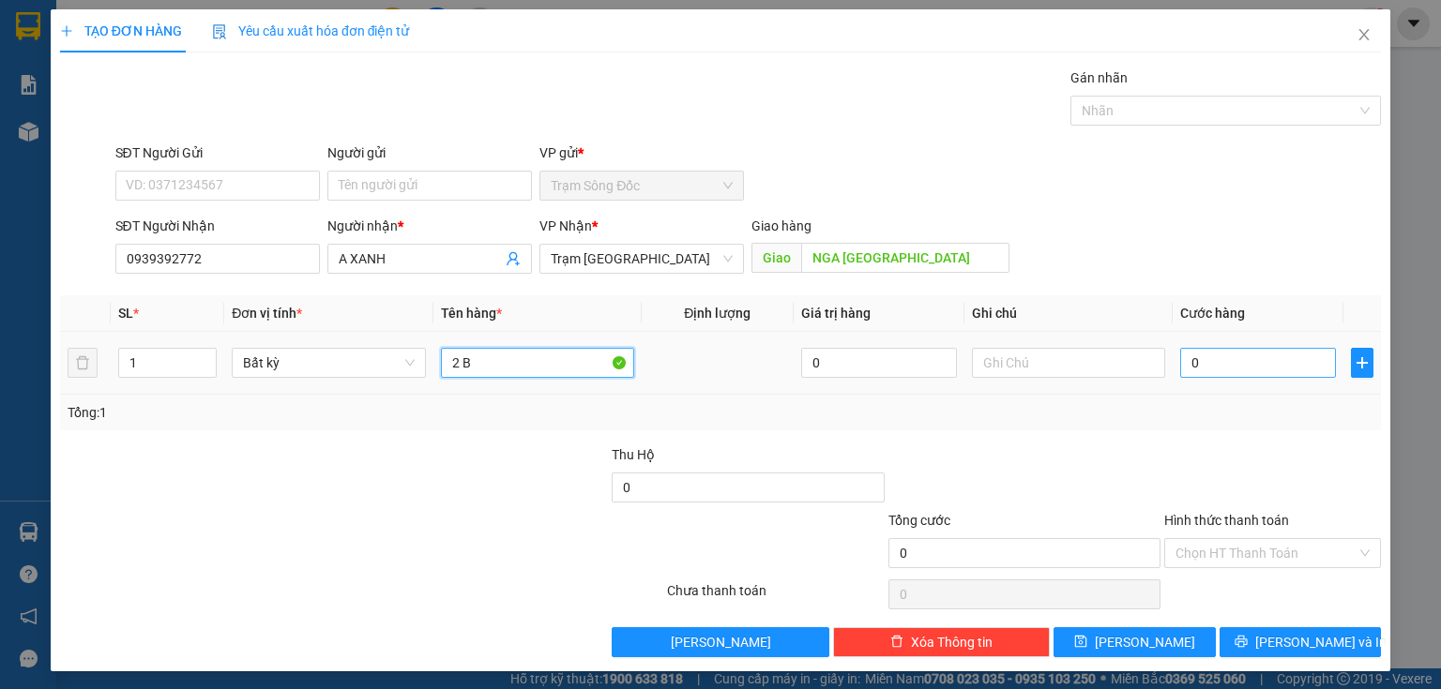
type input "2 B"
click at [1192, 358] on input "0" at bounding box center [1258, 363] width 156 height 30
type input "3"
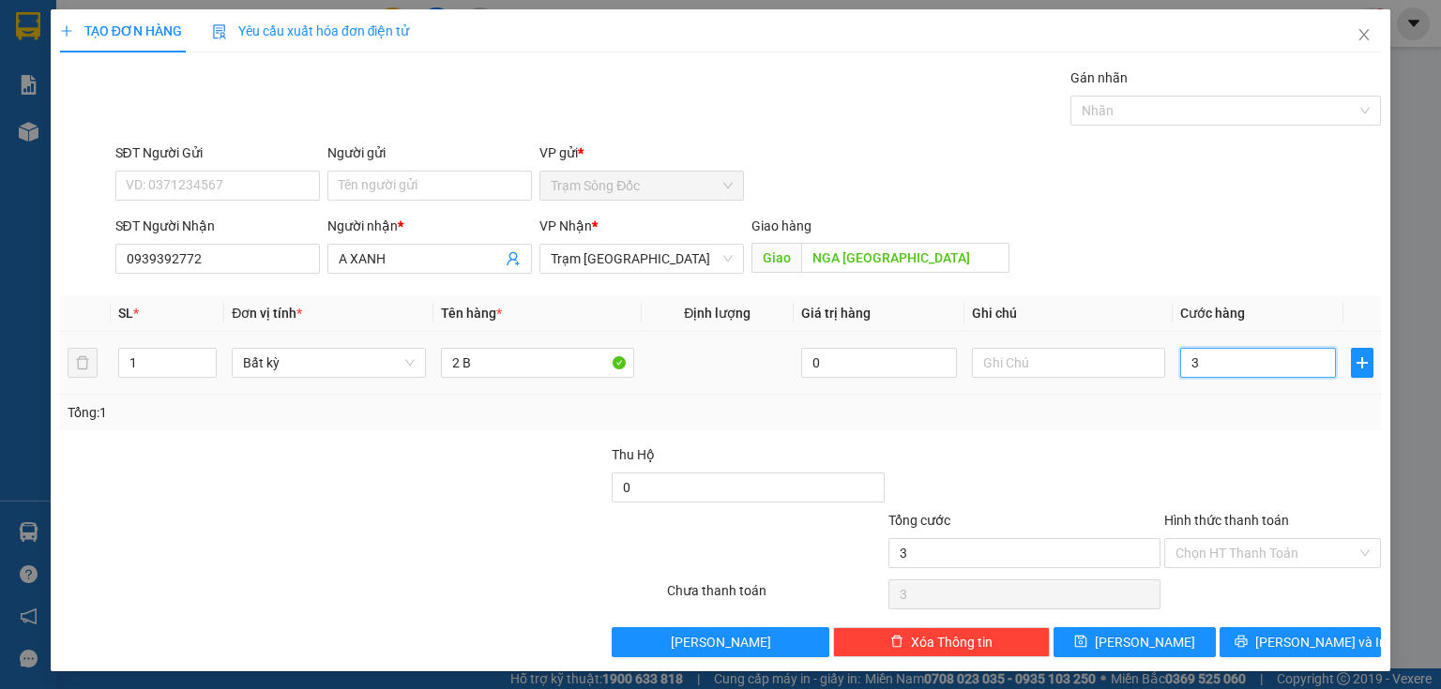
type input "30"
type input "300"
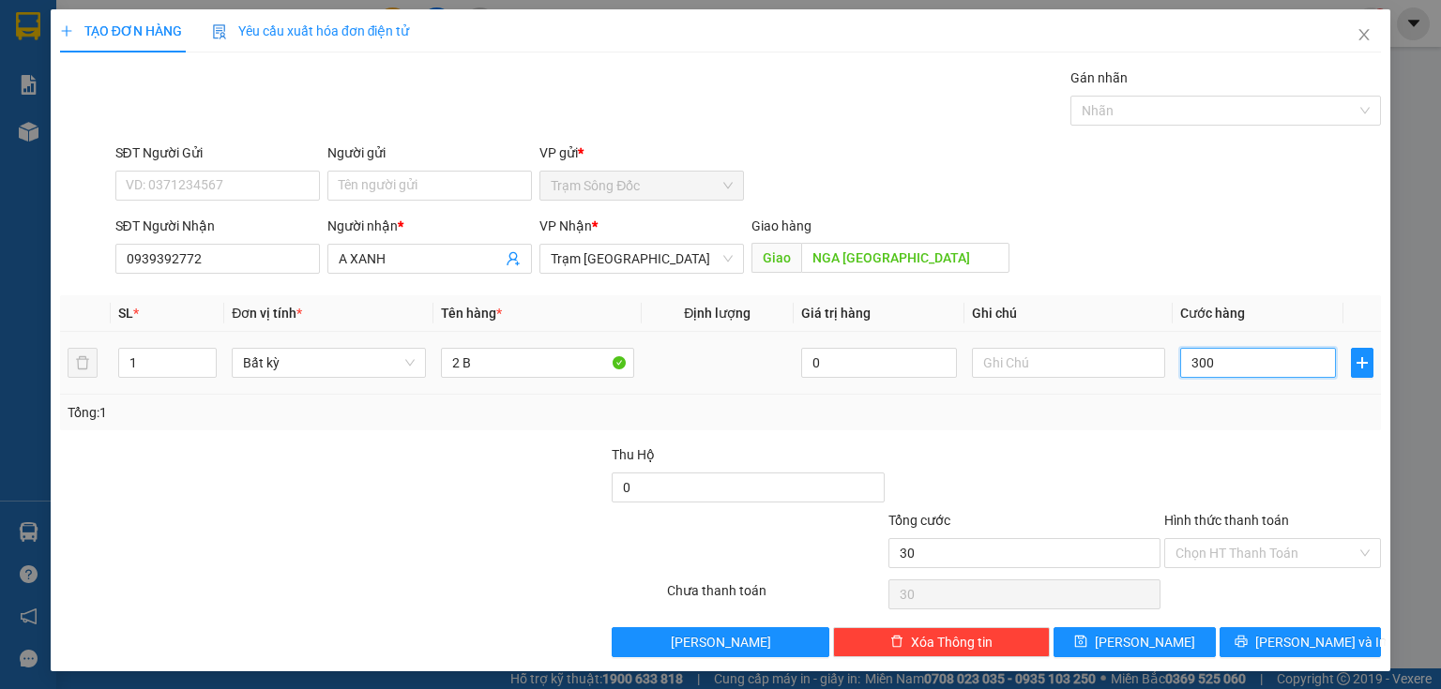
type input "300"
type input "300.000"
drag, startPoint x: 1152, startPoint y: 636, endPoint x: 810, endPoint y: 537, distance: 355.6
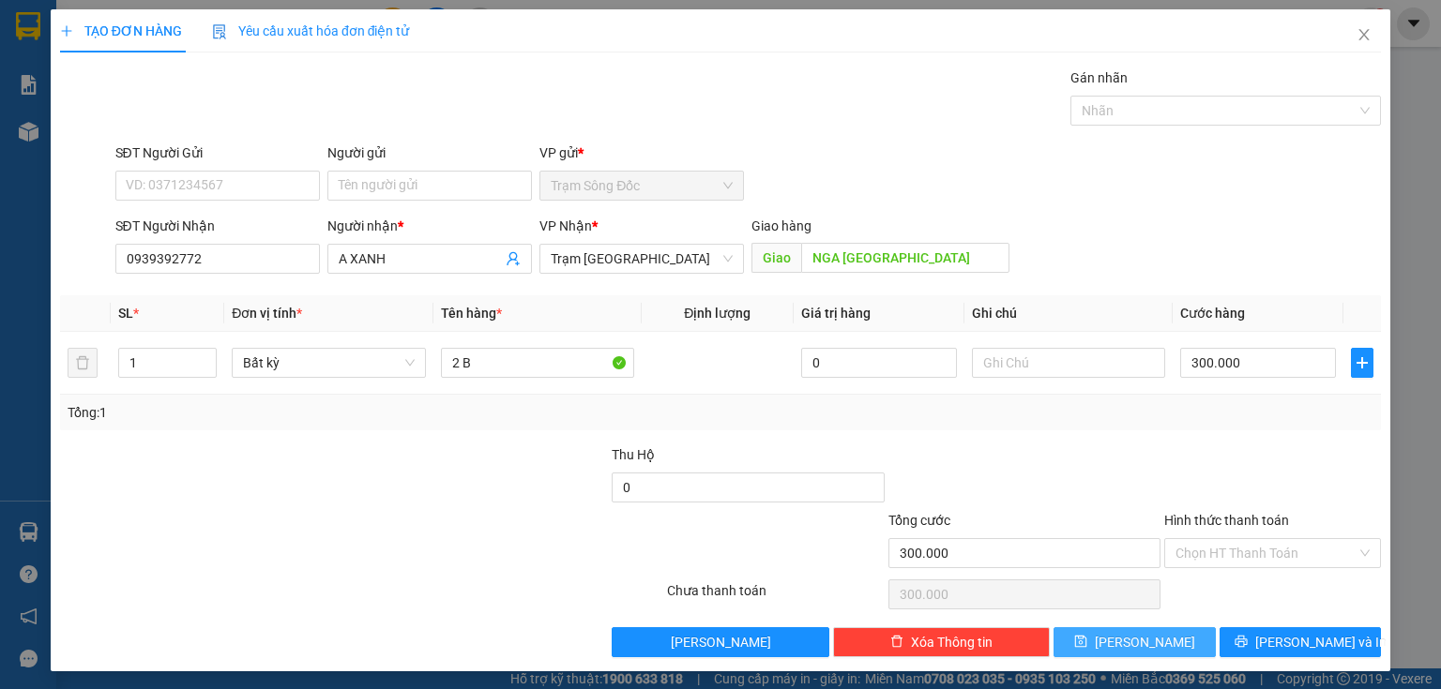
click at [1144, 634] on button "[PERSON_NAME]" at bounding box center [1134, 643] width 162 height 30
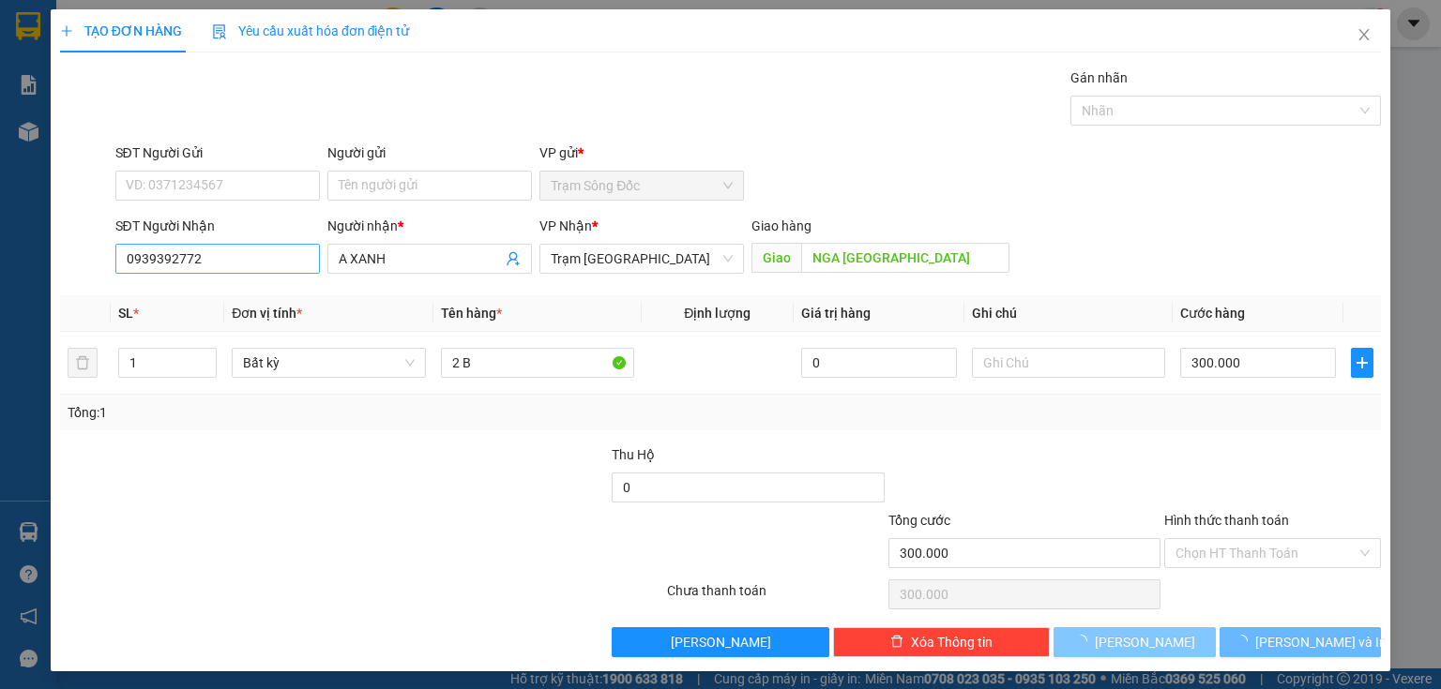
type input "0"
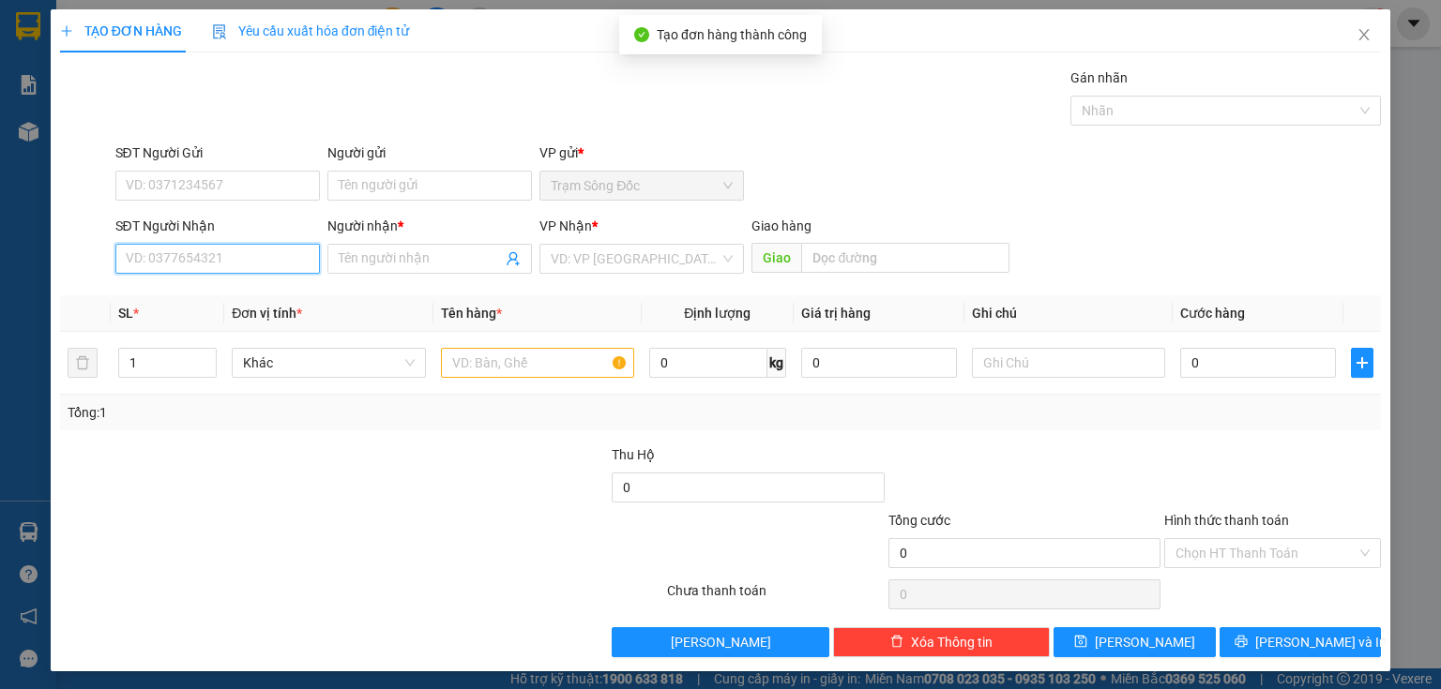
click at [209, 257] on input "SĐT Người Nhận" at bounding box center [217, 259] width 204 height 30
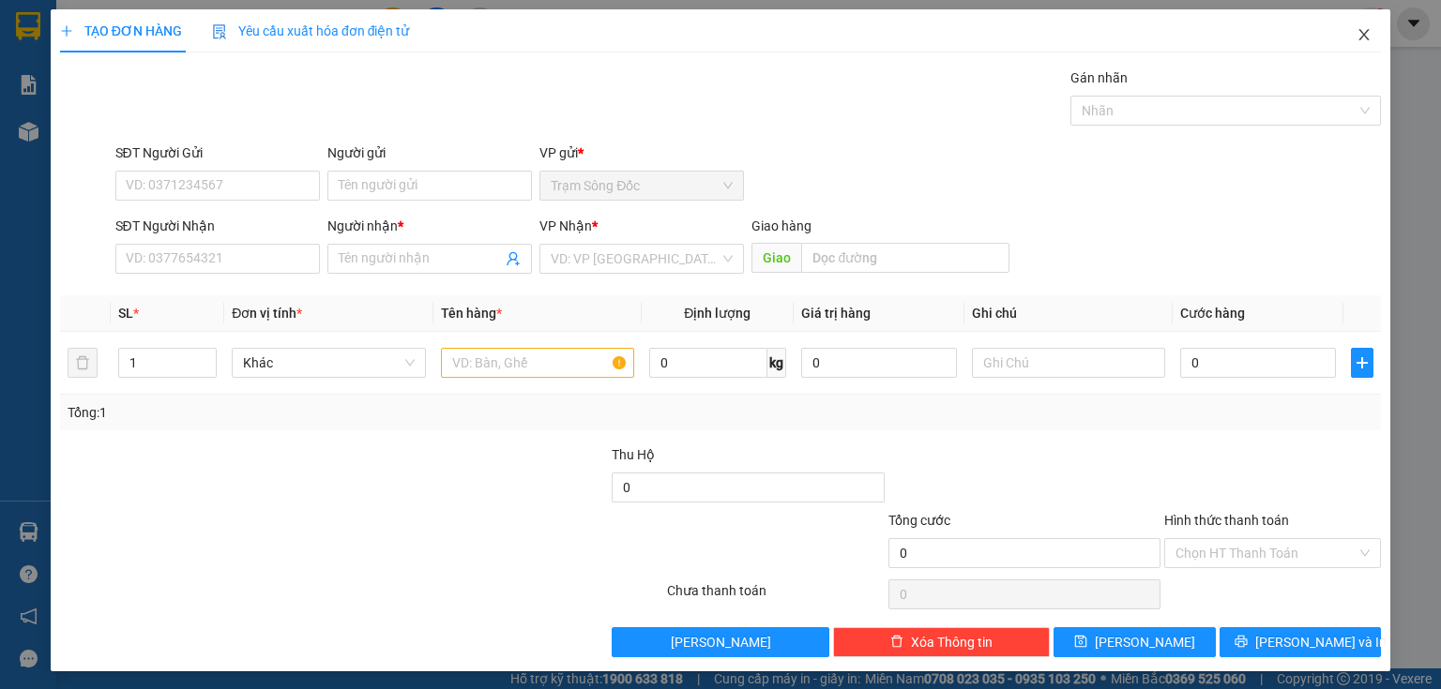
click at [1356, 38] on icon "close" at bounding box center [1363, 34] width 15 height 15
